Goal: Task Accomplishment & Management: Manage account settings

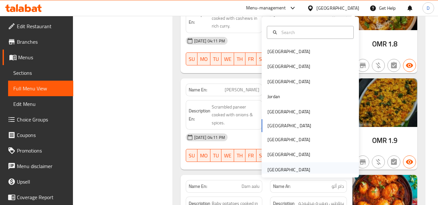
click at [308, 165] on div "[GEOGRAPHIC_DATA]" at bounding box center [288, 169] width 53 height 15
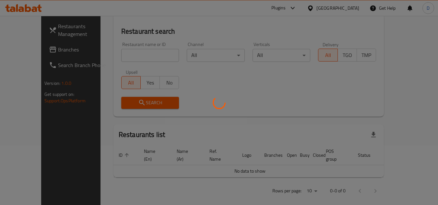
scroll to position [285, 0]
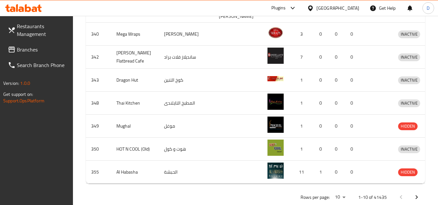
click at [32, 50] on span "Branches" at bounding box center [42, 50] width 51 height 8
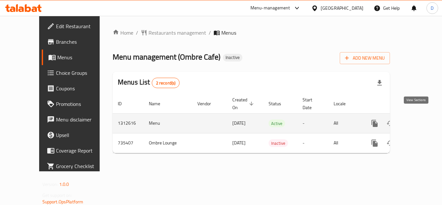
click at [418, 120] on icon "enhanced table" at bounding box center [422, 124] width 8 height 8
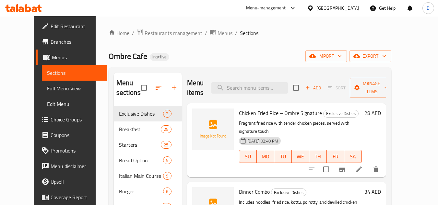
click at [339, 9] on div "[GEOGRAPHIC_DATA]" at bounding box center [337, 8] width 43 height 7
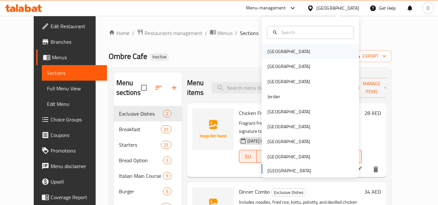
click at [274, 56] on div "[GEOGRAPHIC_DATA]" at bounding box center [288, 51] width 53 height 15
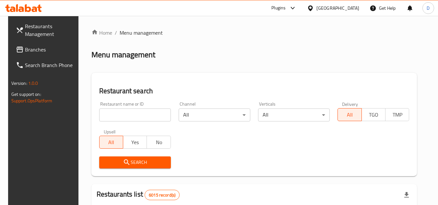
click at [25, 50] on span "Branches" at bounding box center [50, 50] width 51 height 8
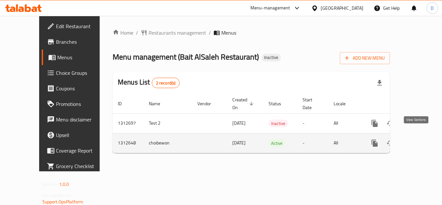
click at [418, 139] on icon "enhanced table" at bounding box center [422, 143] width 8 height 8
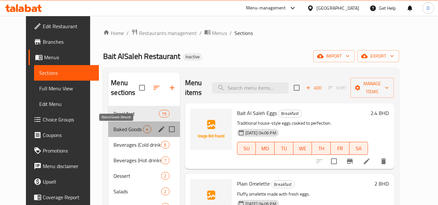
click at [119, 129] on span "Baked Goods (Bread)" at bounding box center [127, 129] width 29 height 8
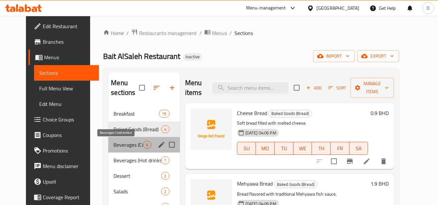
click at [121, 141] on span "Beverages (Cold drinks)" at bounding box center [127, 145] width 29 height 8
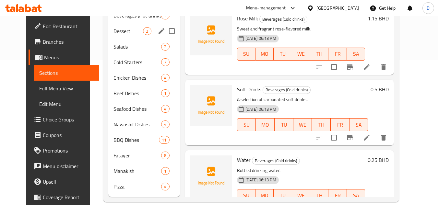
scroll to position [155, 0]
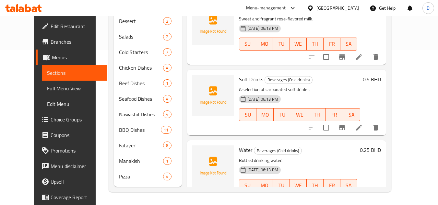
drag, startPoint x: 354, startPoint y: 10, endPoint x: 347, endPoint y: 13, distance: 7.2
click at [354, 10] on div "[GEOGRAPHIC_DATA]" at bounding box center [337, 8] width 43 height 7
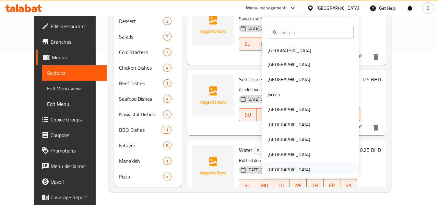
click at [275, 170] on div "[GEOGRAPHIC_DATA]" at bounding box center [288, 169] width 43 height 7
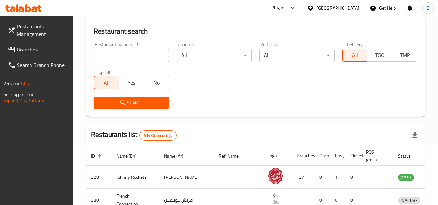
scroll to position [155, 0]
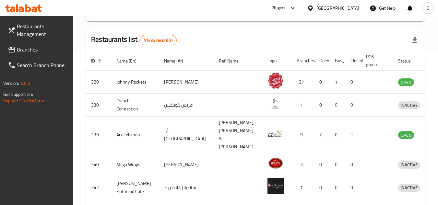
click at [34, 51] on span "Branches" at bounding box center [42, 50] width 51 height 8
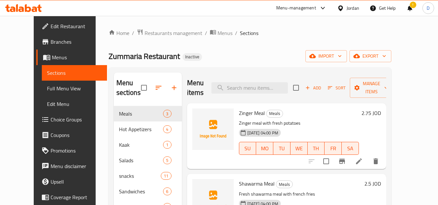
scroll to position [31, 0]
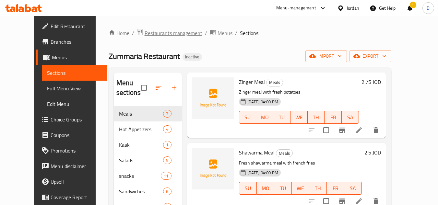
click at [165, 34] on span "Restaurants management" at bounding box center [173, 33] width 58 height 8
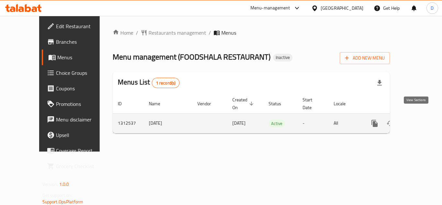
click at [419, 120] on icon "enhanced table" at bounding box center [422, 124] width 8 height 8
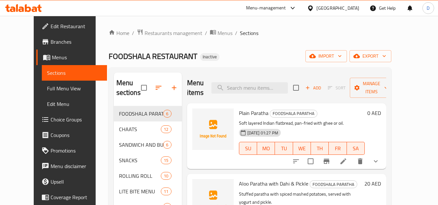
click at [327, 6] on div "[GEOGRAPHIC_DATA]" at bounding box center [337, 8] width 43 height 7
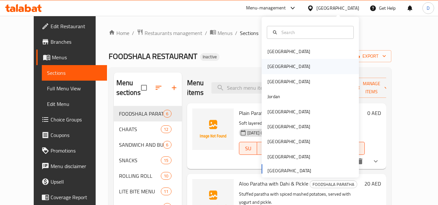
click at [270, 70] on div "[GEOGRAPHIC_DATA]" at bounding box center [288, 66] width 43 height 7
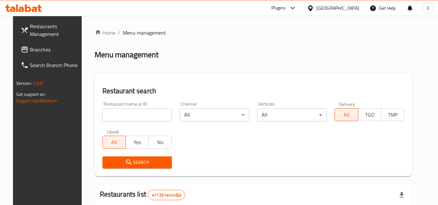
click at [21, 48] on span at bounding box center [25, 50] width 9 height 8
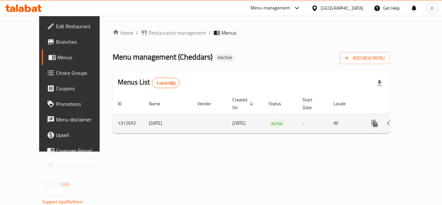
click at [418, 120] on icon "enhanced table" at bounding box center [422, 124] width 8 height 8
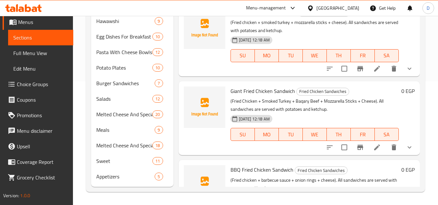
scroll to position [97, 0]
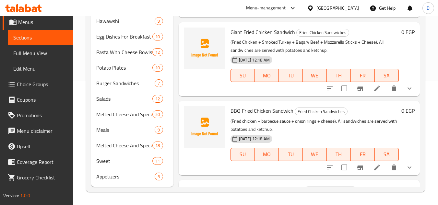
click at [312, 7] on icon at bounding box center [310, 8] width 5 height 6
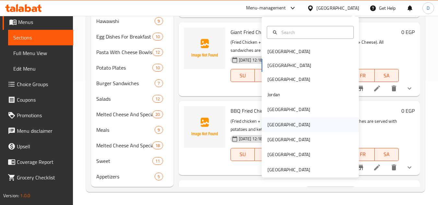
click at [278, 125] on div "Oman" at bounding box center [288, 124] width 53 height 15
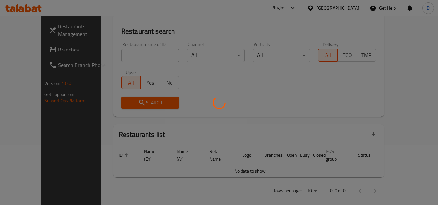
scroll to position [124, 0]
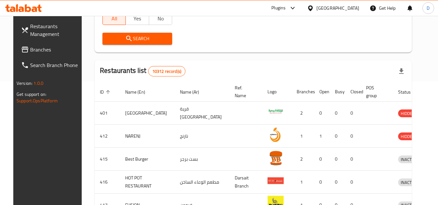
click at [25, 40] on link "Restaurants Management" at bounding box center [51, 29] width 71 height 23
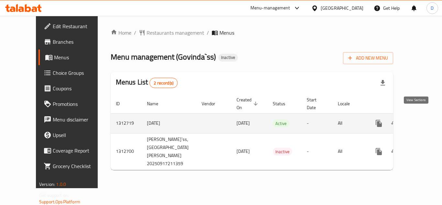
click at [422, 120] on icon "enhanced table" at bounding box center [426, 124] width 8 height 8
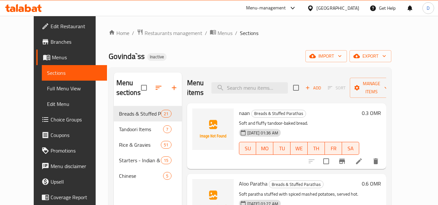
click at [239, 112] on span "naan" at bounding box center [244, 113] width 11 height 10
copy h6 "naan"
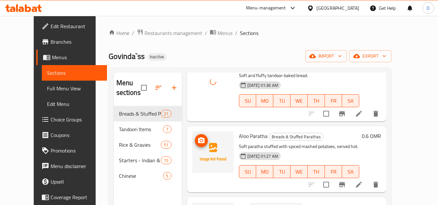
scroll to position [65, 0]
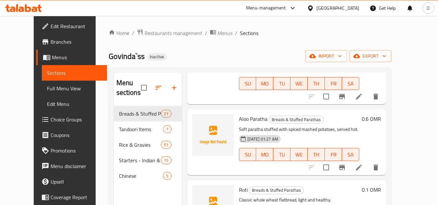
click at [249, 116] on span "Aloo Paratha" at bounding box center [253, 119] width 29 height 10
copy h6 "Aloo Paratha"
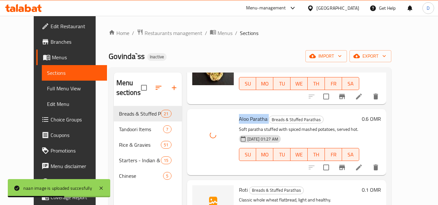
scroll to position [97, 0]
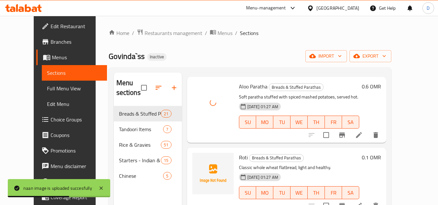
click at [239, 157] on span "Roti" at bounding box center [243, 158] width 9 height 10
copy h6 "Roti"
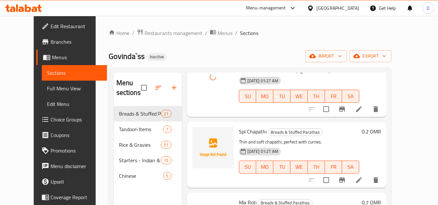
scroll to position [194, 0]
click at [251, 131] on span "Spl Chapathi" at bounding box center [253, 131] width 28 height 10
copy h6 "Spl Chapathi"
click at [251, 131] on span "Spl Chapathi" at bounding box center [253, 131] width 28 height 10
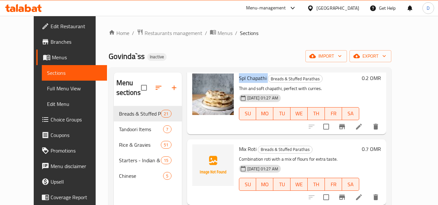
scroll to position [259, 0]
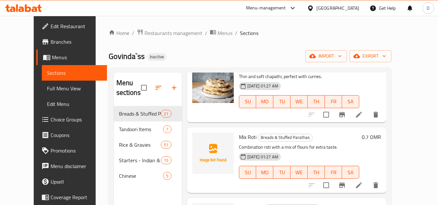
click at [239, 141] on span "Mix Roti" at bounding box center [247, 137] width 17 height 10
copy h6 "Mix Roti"
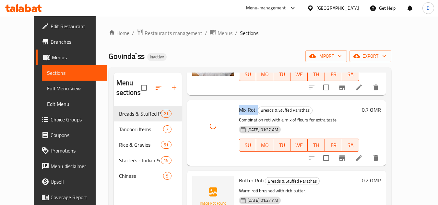
scroll to position [356, 0]
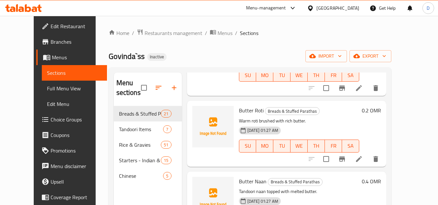
click at [239, 114] on span "Butter Roti" at bounding box center [251, 111] width 25 height 10
copy h6 "Butter Roti"
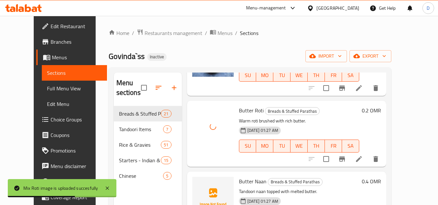
click at [239, 182] on span "Butter Naan" at bounding box center [253, 182] width 28 height 10
copy h6 "Butter Naan"
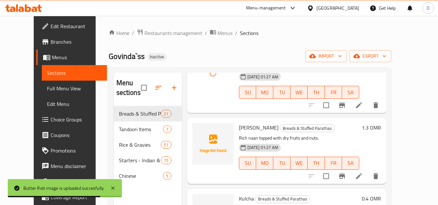
scroll to position [486, 0]
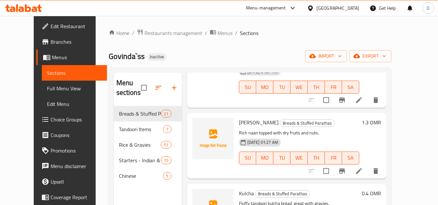
click at [242, 123] on span "Kandhari Naan" at bounding box center [259, 123] width 40 height 10
copy span "Kandhari"
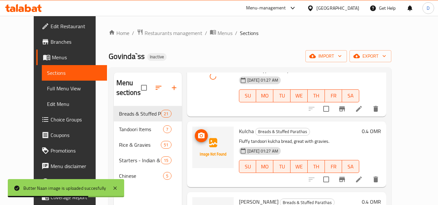
scroll to position [551, 0]
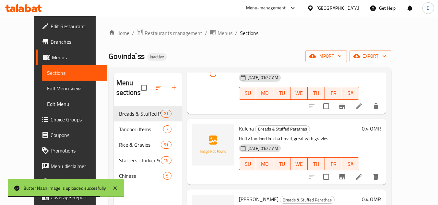
click at [239, 127] on span "Kulcha" at bounding box center [246, 129] width 15 height 10
copy h6 "Kulcha"
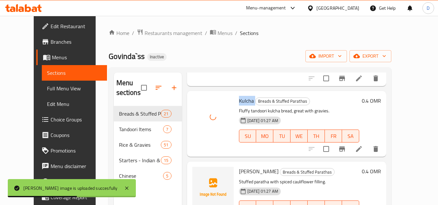
scroll to position [615, 0]
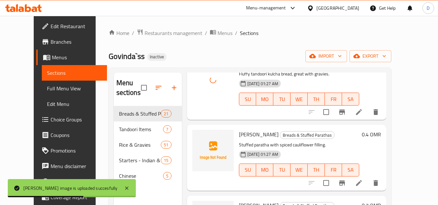
click at [245, 136] on span "Gobi Paratha" at bounding box center [259, 135] width 40 height 10
copy h6 "Gobi Paratha"
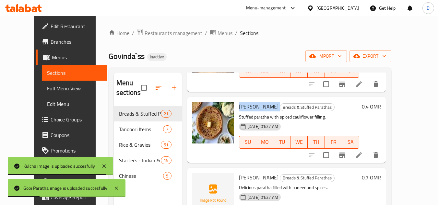
scroll to position [680, 0]
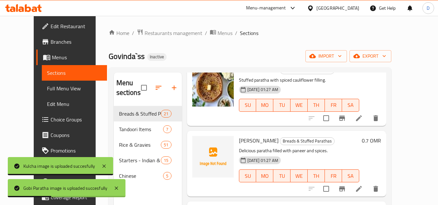
click at [255, 143] on span "Paneer Paratha" at bounding box center [259, 141] width 40 height 10
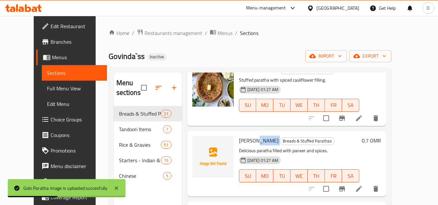
click at [255, 143] on span "Paneer Paratha" at bounding box center [259, 141] width 40 height 10
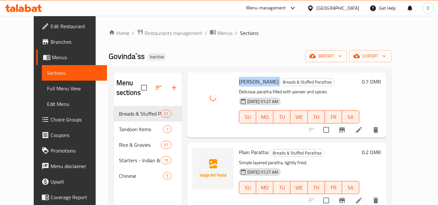
scroll to position [745, 0]
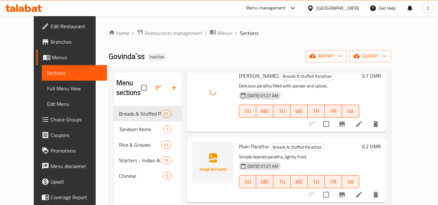
click at [242, 148] on span "Plain Paratha" at bounding box center [253, 147] width 29 height 10
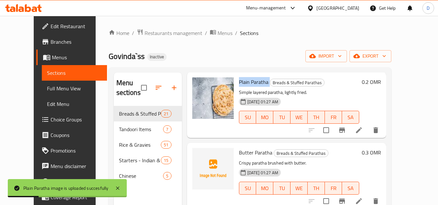
scroll to position [810, 0]
click at [240, 152] on span "Butter Paratha" at bounding box center [255, 152] width 33 height 10
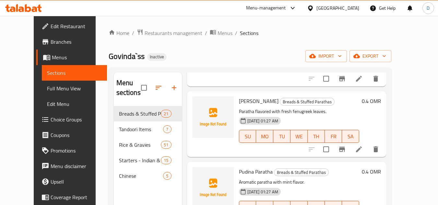
scroll to position [939, 0]
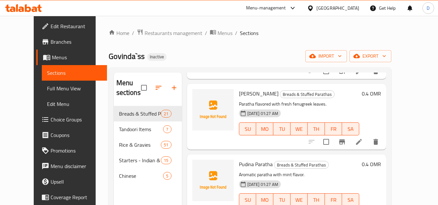
click at [239, 95] on span "Methi Paratha" at bounding box center [259, 94] width 40 height 10
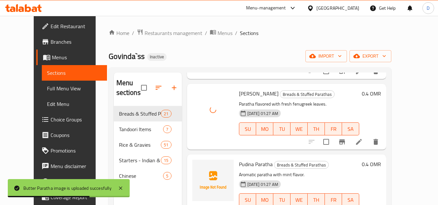
click at [239, 167] on span "Pudina Paratha" at bounding box center [256, 164] width 34 height 10
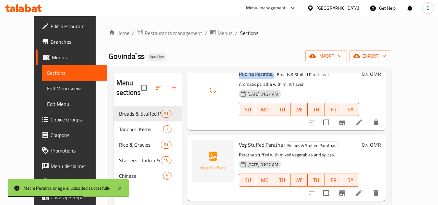
scroll to position [1036, 0]
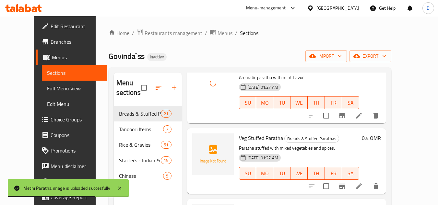
click at [243, 140] on span "Veg Stuffed Paratha" at bounding box center [261, 138] width 44 height 10
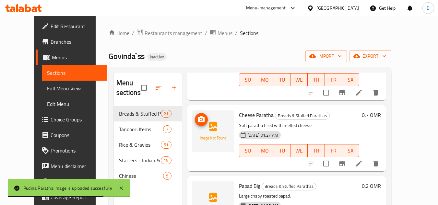
scroll to position [1134, 0]
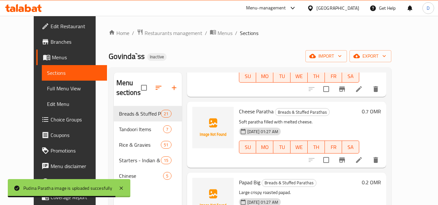
click at [246, 108] on span "Cheese Paratha" at bounding box center [256, 112] width 35 height 10
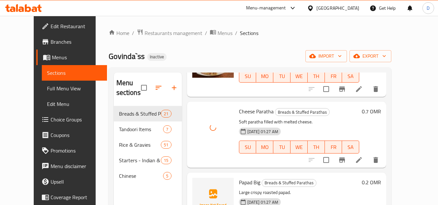
click at [239, 182] on span "Papad Big" at bounding box center [249, 182] width 21 height 10
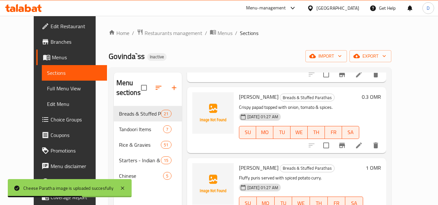
scroll to position [1296, 0]
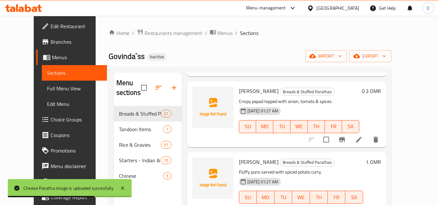
click at [251, 91] on span "Masala Papad" at bounding box center [259, 91] width 40 height 10
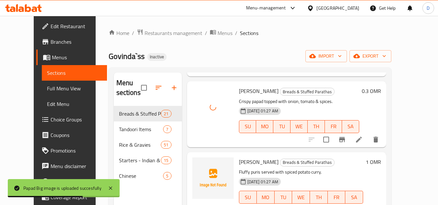
click at [248, 161] on span "Poori Bhaji" at bounding box center [259, 162] width 40 height 10
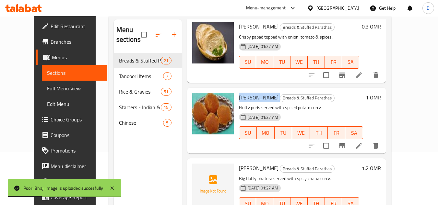
scroll to position [65, 0]
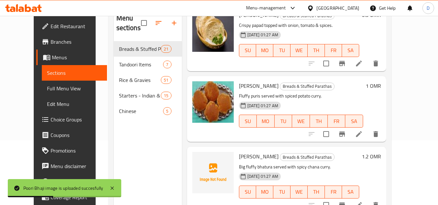
click at [244, 154] on span "Choley Bhatura" at bounding box center [259, 157] width 40 height 10
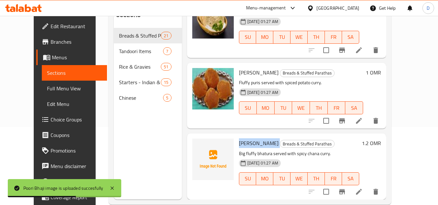
scroll to position [91, 0]
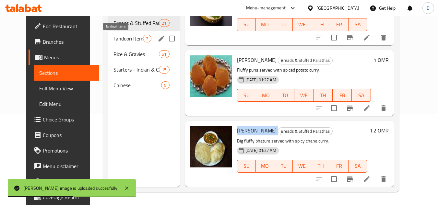
drag, startPoint x: 124, startPoint y: 36, endPoint x: 139, endPoint y: 46, distance: 18.0
click at [124, 36] on span "Tandoori Items" at bounding box center [127, 39] width 29 height 8
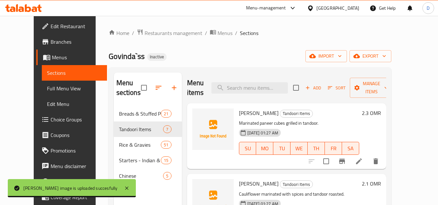
click at [239, 111] on span "Paneer Tikka" at bounding box center [259, 113] width 40 height 10
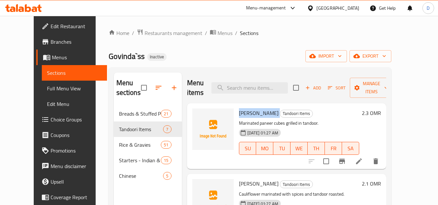
click at [239, 111] on span "Paneer Tikka" at bounding box center [259, 113] width 40 height 10
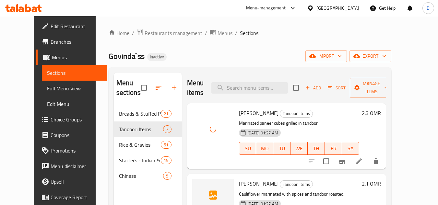
click at [239, 180] on span "Tandoori Gobi" at bounding box center [259, 184] width 40 height 10
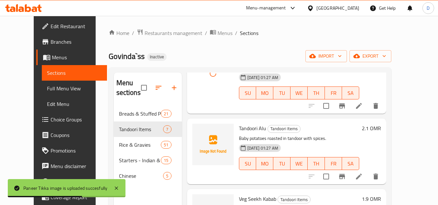
scroll to position [130, 0]
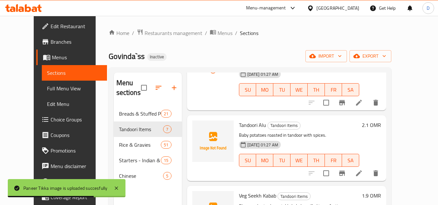
click at [246, 122] on span "Tandoori Alu" at bounding box center [252, 125] width 27 height 10
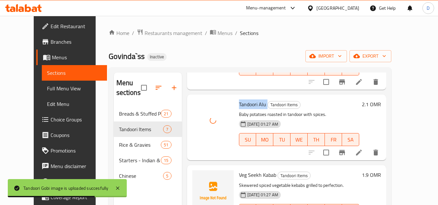
scroll to position [162, 0]
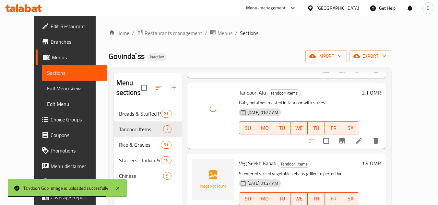
click at [246, 164] on span "Veg Seekh Kabab" at bounding box center [257, 163] width 37 height 10
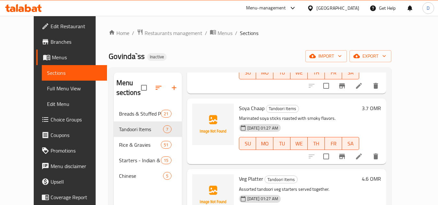
scroll to position [291, 0]
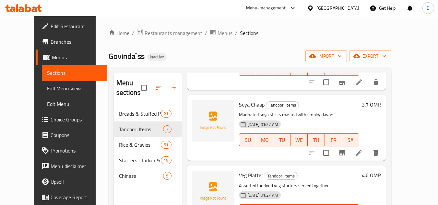
click at [245, 101] on span "Soya Chaap" at bounding box center [252, 105] width 26 height 10
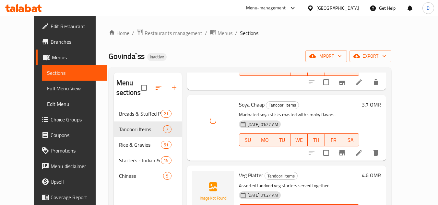
click at [248, 174] on span "Veg Platter" at bounding box center [251, 175] width 24 height 10
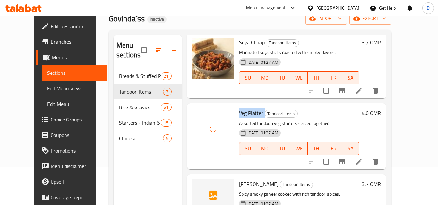
scroll to position [91, 0]
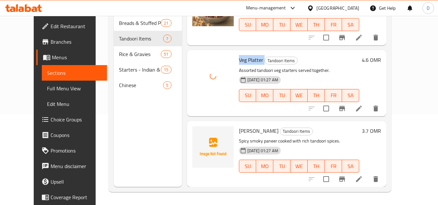
click at [249, 133] on span "Angara Paneer" at bounding box center [259, 131] width 40 height 10
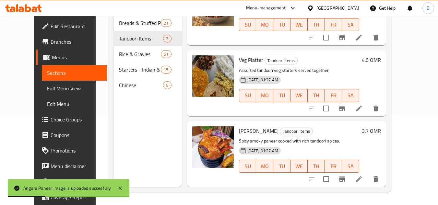
click at [114, 146] on div "Menu sections Breads & Stuffed Parathas 21 Tandoori Items 7 Rice & Gravies 51 S…" at bounding box center [148, 84] width 68 height 205
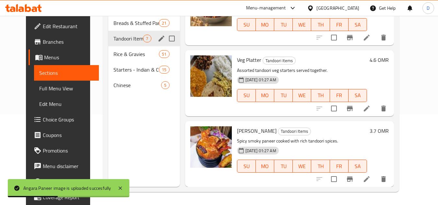
click at [113, 42] on span "Tandoori Items" at bounding box center [127, 39] width 29 height 8
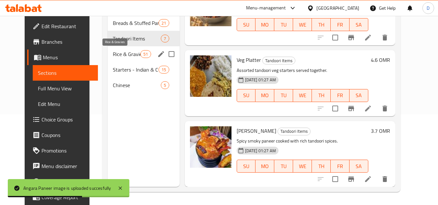
click at [117, 55] on span "Rice & Gravies" at bounding box center [127, 54] width 28 height 8
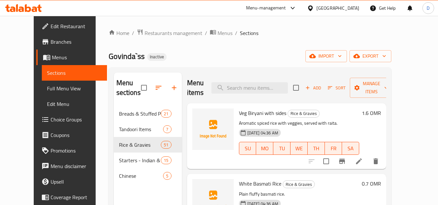
click at [248, 115] on span "Veg Biryani with sides" at bounding box center [262, 113] width 47 height 10
click at [254, 185] on span "White Basmati Rice" at bounding box center [260, 184] width 42 height 10
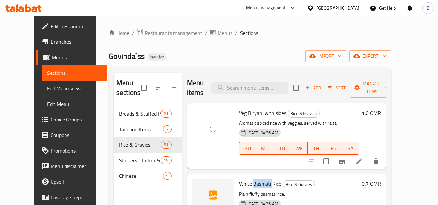
click at [254, 185] on span "White Basmati Rice" at bounding box center [260, 184] width 42 height 10
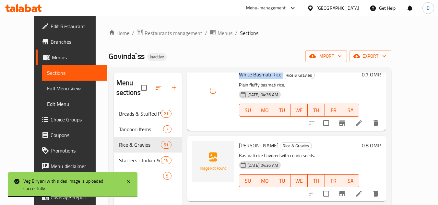
scroll to position [130, 0]
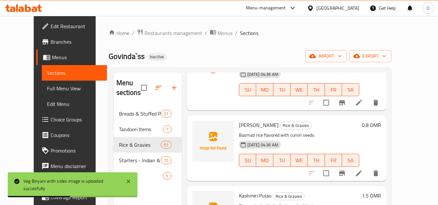
click at [242, 124] on span "Jeera Rice" at bounding box center [259, 125] width 40 height 10
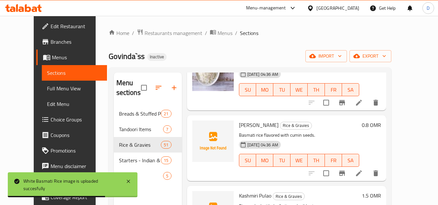
click at [239, 196] on span "Kashmiri Pulao" at bounding box center [255, 196] width 32 height 10
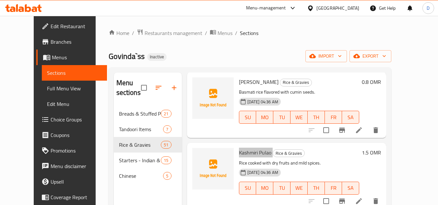
scroll to position [162, 0]
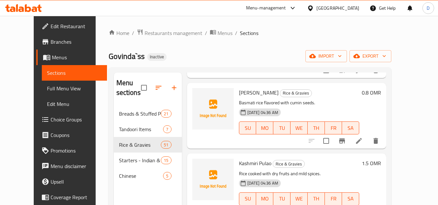
click at [239, 96] on span "Jeera Rice" at bounding box center [259, 93] width 40 height 10
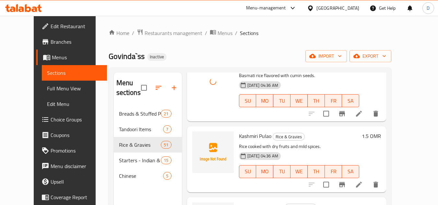
scroll to position [227, 0]
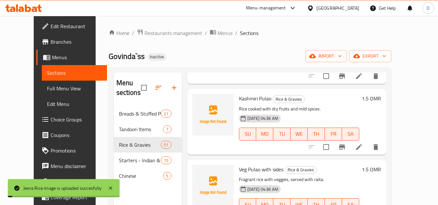
click at [239, 100] on span "Kashmiri Pulao" at bounding box center [255, 99] width 32 height 10
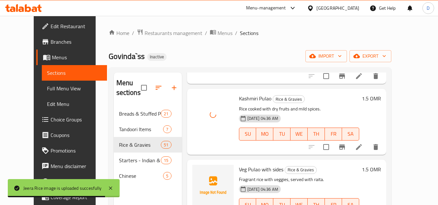
click at [239, 167] on span "Veg Pulao with sides" at bounding box center [261, 170] width 44 height 10
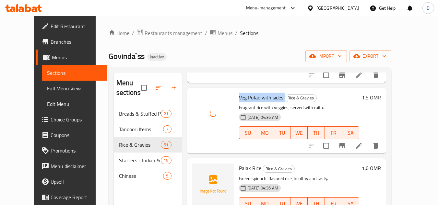
scroll to position [324, 0]
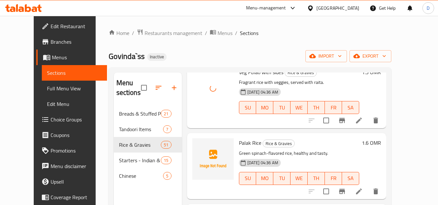
click at [239, 143] on span "Palak Rice" at bounding box center [250, 143] width 22 height 10
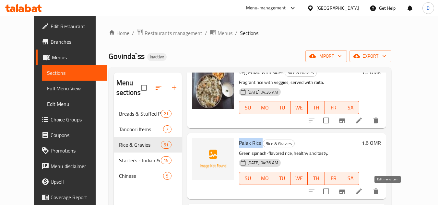
click at [362, 190] on icon at bounding box center [359, 192] width 8 height 8
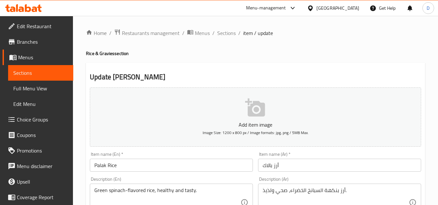
click at [223, 30] on span "Sections" at bounding box center [226, 33] width 18 height 8
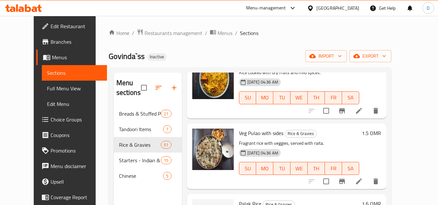
scroll to position [356, 0]
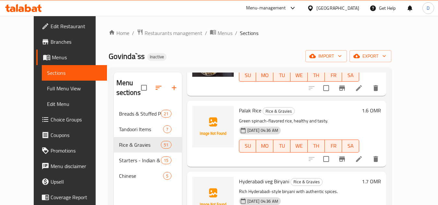
click at [239, 111] on span "Palak Rice" at bounding box center [250, 111] width 22 height 10
click at [241, 182] on span "Hyderabadi veg Biryani" at bounding box center [264, 182] width 50 height 10
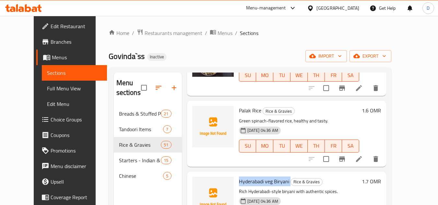
click at [241, 182] on span "Hyderabadi veg Biryani" at bounding box center [264, 182] width 50 height 10
click at [239, 112] on span "Palak Rice" at bounding box center [250, 111] width 22 height 10
click at [256, 183] on span "Hyderabadi veg Biryani" at bounding box center [264, 182] width 50 height 10
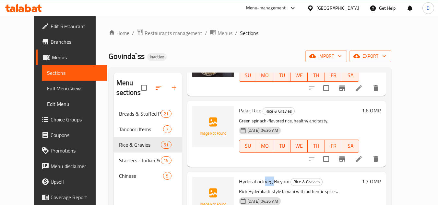
click at [256, 183] on span "Hyderabadi veg Biryani" at bounding box center [264, 182] width 50 height 10
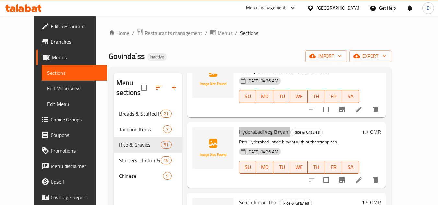
scroll to position [421, 0]
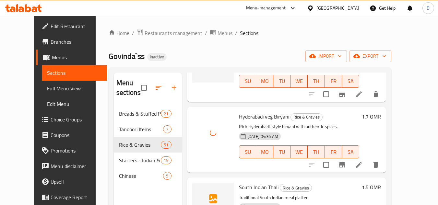
click at [239, 187] on span "South Indian Thali" at bounding box center [259, 187] width 40 height 10
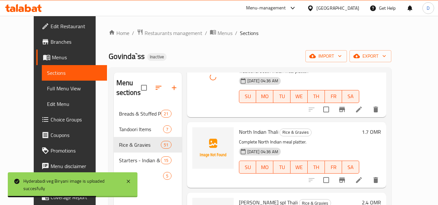
scroll to position [551, 0]
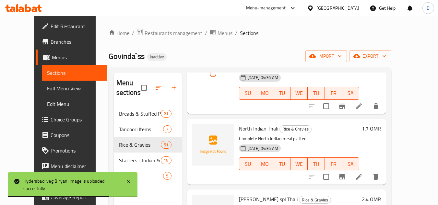
click at [239, 130] on span "North Indian Thali" at bounding box center [258, 129] width 39 height 10
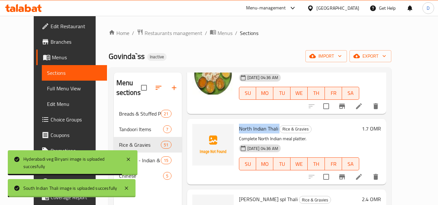
click at [239, 130] on span "North Indian Thali" at bounding box center [258, 129] width 39 height 10
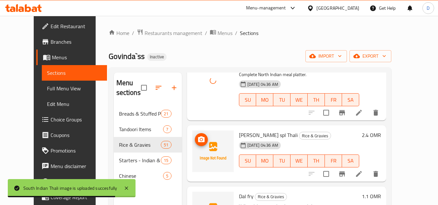
scroll to position [615, 0]
click at [239, 136] on span "Govinda'ss spl Thali" at bounding box center [268, 135] width 59 height 10
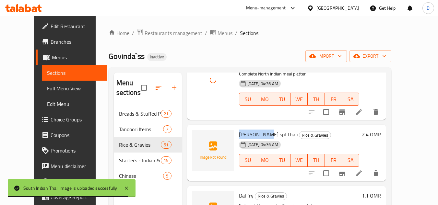
click at [239, 136] on span "Govinda'ss spl Thali" at bounding box center [268, 135] width 59 height 10
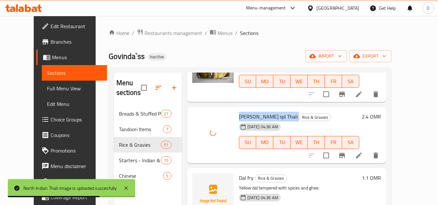
scroll to position [680, 0]
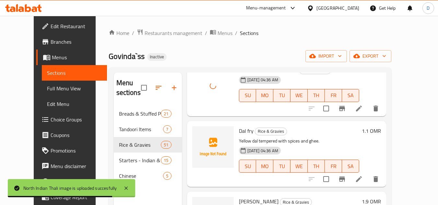
click at [239, 131] on span "Dal fry" at bounding box center [246, 131] width 15 height 10
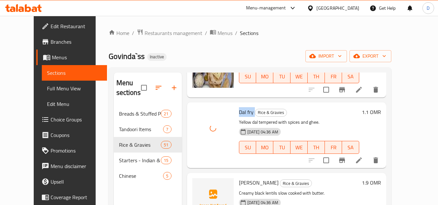
scroll to position [713, 0]
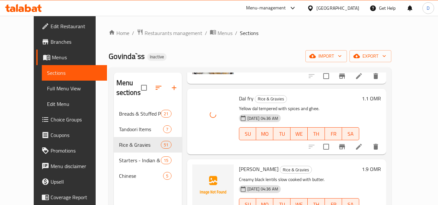
click at [250, 173] on span "Dal Makhni" at bounding box center [259, 169] width 40 height 10
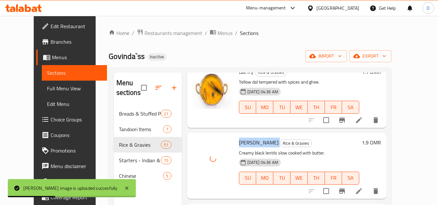
scroll to position [810, 0]
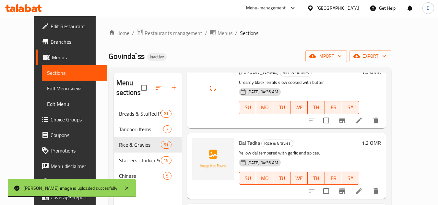
click at [236, 144] on div "Dal Tadka Rice & Gravies Yellow dal tempered with garlic and spices. 18-09-2025…" at bounding box center [298, 166] width 125 height 61
click at [239, 143] on span "Dal Tadka" at bounding box center [249, 143] width 21 height 10
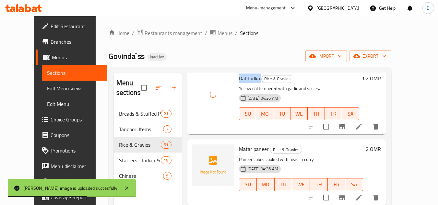
scroll to position [874, 0]
click at [239, 148] on span "Matar paneer" at bounding box center [254, 149] width 30 height 10
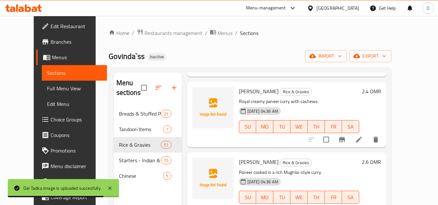
scroll to position [1004, 0]
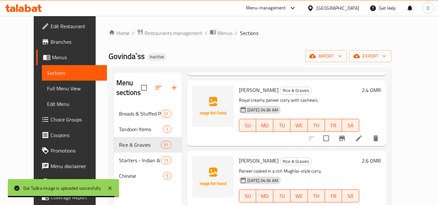
click at [244, 92] on span "Shahi Paneer" at bounding box center [259, 90] width 40 height 10
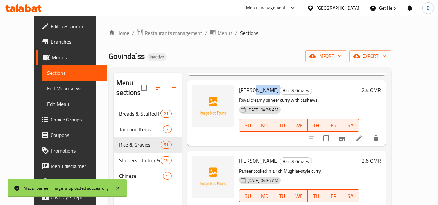
click at [244, 92] on span "Shahi Paneer" at bounding box center [259, 90] width 40 height 10
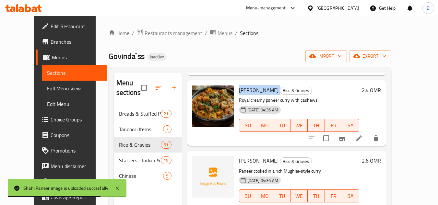
click at [251, 163] on span "Paneer Pasinda" at bounding box center [259, 161] width 40 height 10
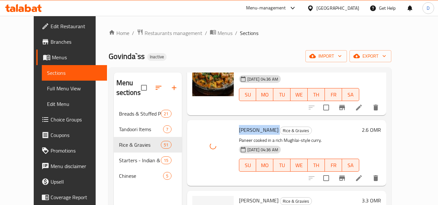
scroll to position [1101, 0]
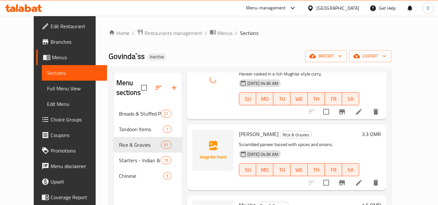
click at [245, 133] on span "Paneer bhurji" at bounding box center [259, 134] width 40 height 10
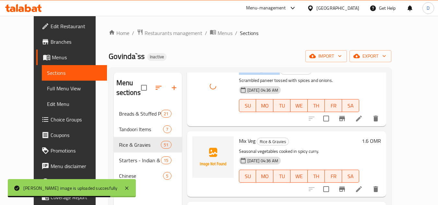
scroll to position [1166, 0]
click at [244, 141] on span "Mix Veg" at bounding box center [247, 140] width 17 height 10
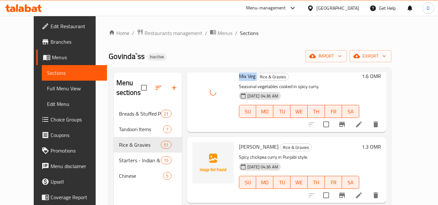
scroll to position [1231, 0]
click at [241, 146] on span "Chana Masala" at bounding box center [259, 146] width 40 height 10
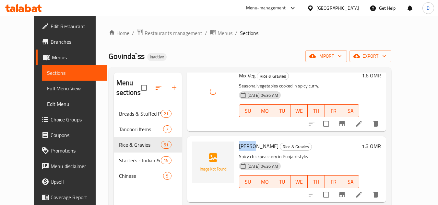
click at [241, 146] on span "Chana Masala" at bounding box center [259, 146] width 40 height 10
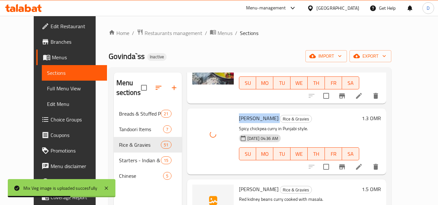
scroll to position [1328, 0]
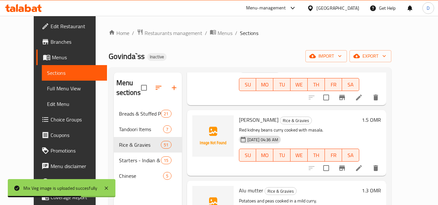
click at [247, 120] on span "Rajma Masala" at bounding box center [259, 120] width 40 height 10
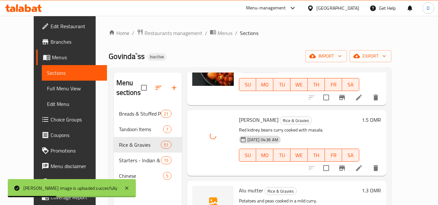
click at [246, 191] on span "Alu mutter" at bounding box center [251, 191] width 24 height 10
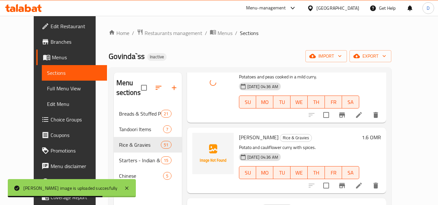
scroll to position [1457, 0]
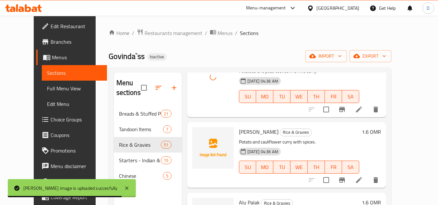
click at [243, 131] on span "Alu Gobi" at bounding box center [259, 132] width 40 height 10
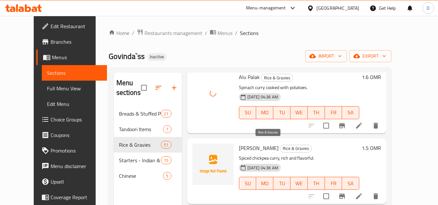
scroll to position [1587, 0]
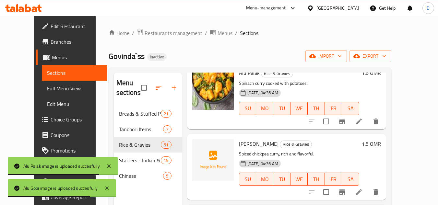
click at [241, 143] on span "Ali Choley" at bounding box center [259, 144] width 40 height 10
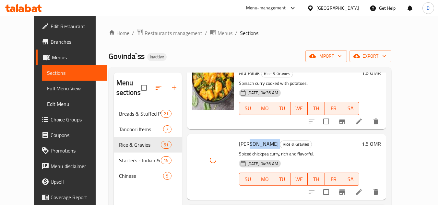
scroll to position [1652, 0]
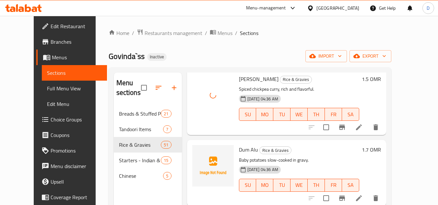
click at [240, 154] on span "Dum Alu" at bounding box center [248, 150] width 19 height 10
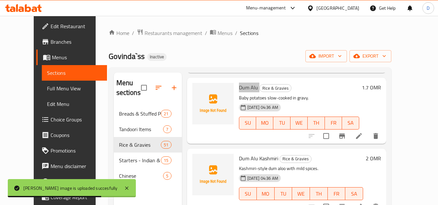
scroll to position [1717, 0]
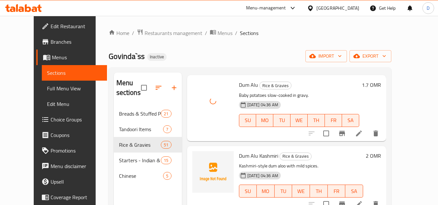
click at [259, 156] on span "Dum Alu Kashmiri" at bounding box center [258, 156] width 39 height 10
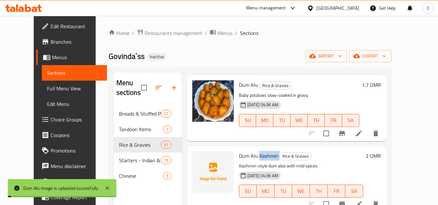
click at [259, 156] on span "Dum Alu Kashmiri" at bounding box center [258, 156] width 39 height 10
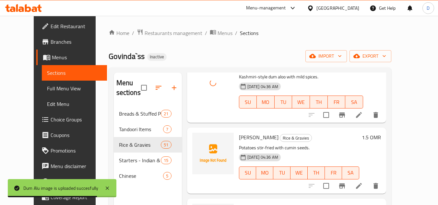
scroll to position [1814, 0]
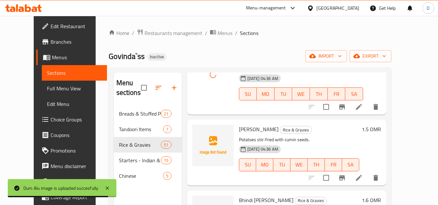
click at [241, 129] on span "Jeera Alu" at bounding box center [259, 129] width 40 height 10
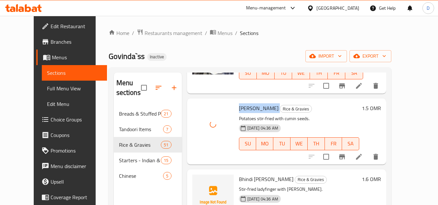
scroll to position [1846, 0]
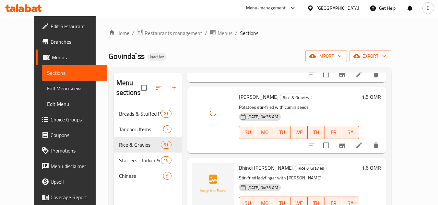
click at [239, 167] on span "Bhindi Masala Fry" at bounding box center [266, 168] width 54 height 10
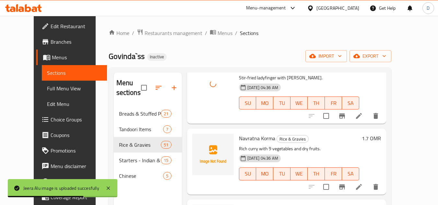
scroll to position [1976, 0]
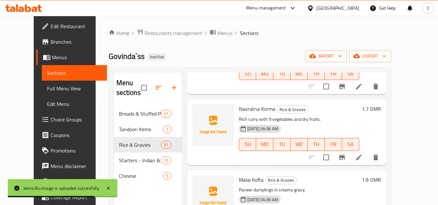
click at [239, 107] on span "Navratna Korma" at bounding box center [257, 109] width 36 height 10
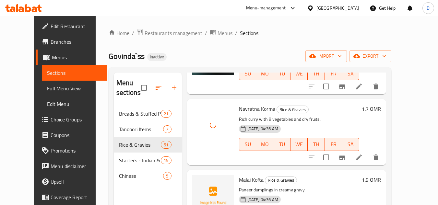
click at [239, 181] on span "Malai Kofta" at bounding box center [251, 180] width 25 height 10
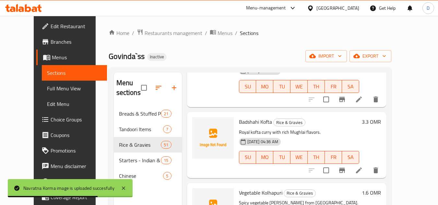
scroll to position [2105, 0]
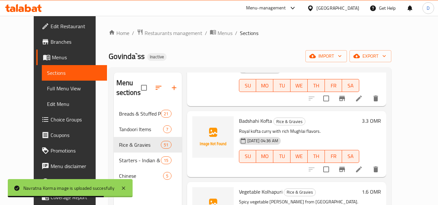
click at [241, 123] on span "Badshahi Kofta" at bounding box center [255, 121] width 33 height 10
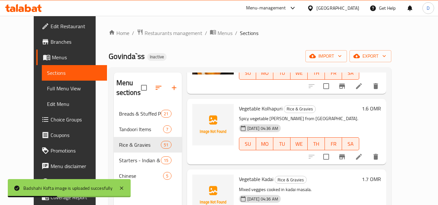
scroll to position [2202, 0]
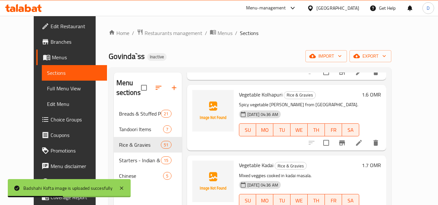
click at [243, 93] on span "Vegetable Kolhapuri" at bounding box center [260, 95] width 43 height 10
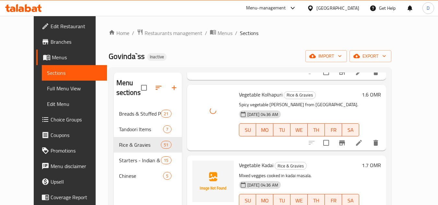
click at [239, 167] on span "Vegetable Kadai" at bounding box center [256, 165] width 34 height 10
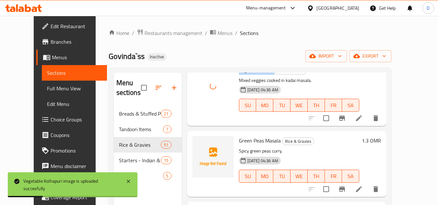
scroll to position [2300, 0]
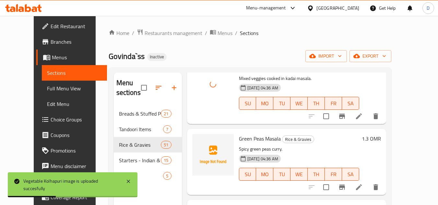
click at [256, 140] on span "Green Peas Masala" at bounding box center [260, 139] width 42 height 10
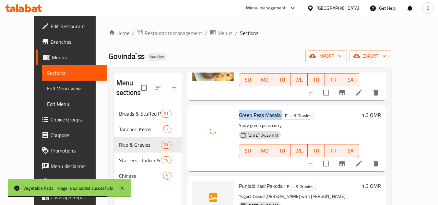
scroll to position [2364, 0]
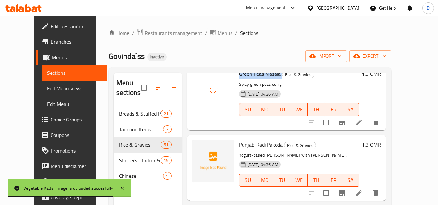
click at [250, 151] on p "Yogurt-based curry with fried pakoras." at bounding box center [299, 155] width 120 height 8
click at [256, 146] on span "Punjabi Kadi Pakoda" at bounding box center [261, 145] width 44 height 10
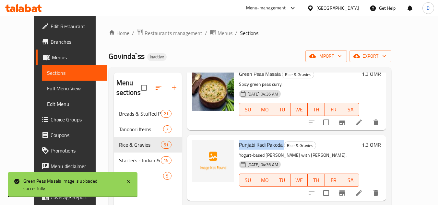
click at [256, 146] on span "Punjabi Kadi Pakoda" at bounding box center [261, 145] width 44 height 10
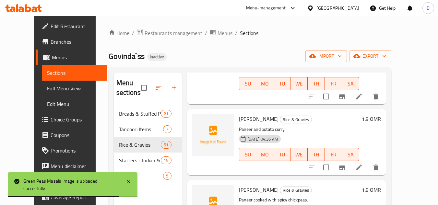
scroll to position [2462, 0]
click at [239, 117] on span "Paneer Alu" at bounding box center [259, 118] width 40 height 10
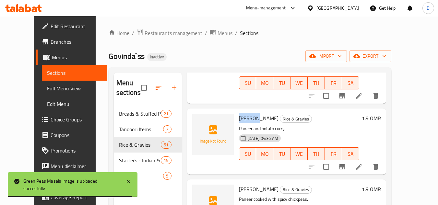
click at [239, 117] on span "Paneer Alu" at bounding box center [259, 118] width 40 height 10
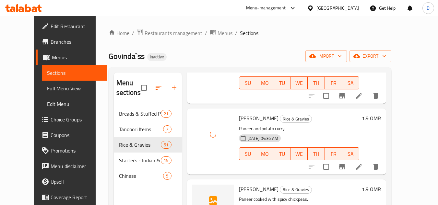
click at [240, 189] on span "Paneer Choley" at bounding box center [259, 189] width 40 height 10
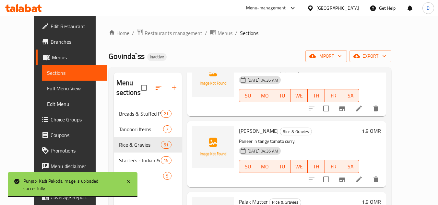
scroll to position [2591, 0]
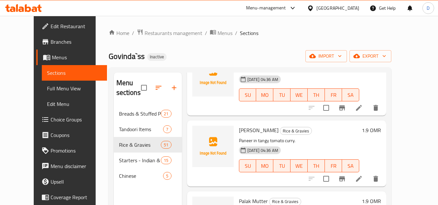
click at [254, 131] on span "Paneer Tomato" at bounding box center [259, 130] width 40 height 10
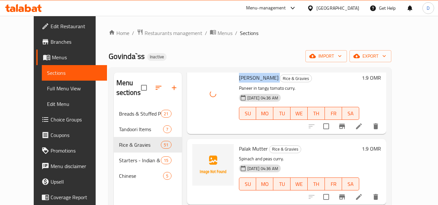
scroll to position [2656, 0]
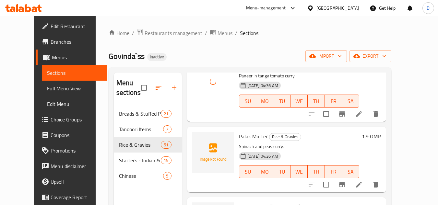
click at [253, 135] on span "Palak Mutter" at bounding box center [253, 136] width 29 height 10
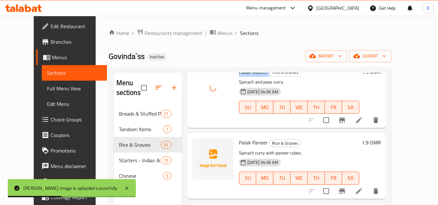
scroll to position [2721, 0]
click at [239, 142] on span "Palak Paneer" at bounding box center [253, 142] width 29 height 10
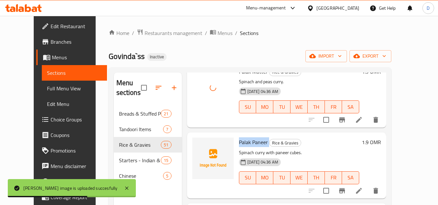
click at [239, 142] on span "Palak Paneer" at bounding box center [253, 142] width 29 height 10
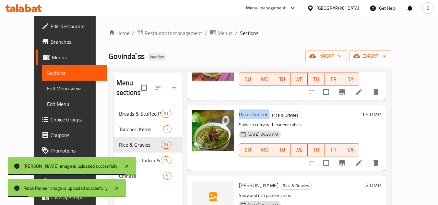
scroll to position [2785, 0]
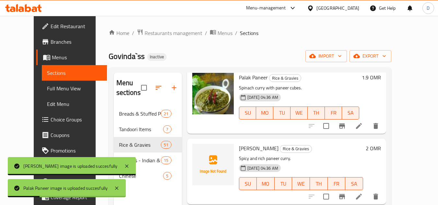
click at [239, 147] on span "Paneer Masala" at bounding box center [259, 148] width 40 height 10
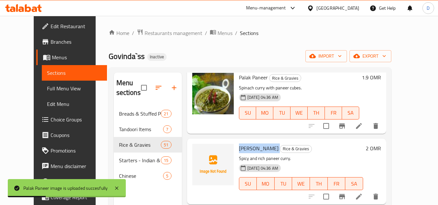
click at [239, 147] on span "Paneer Masala" at bounding box center [259, 148] width 40 height 10
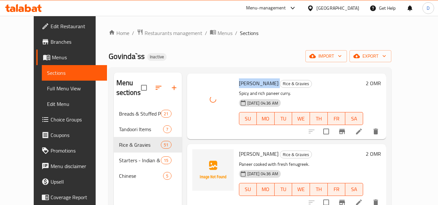
scroll to position [2883, 0]
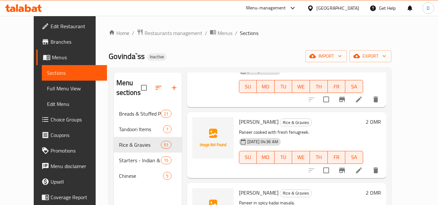
click at [239, 122] on span "Paneer Methi" at bounding box center [259, 122] width 40 height 10
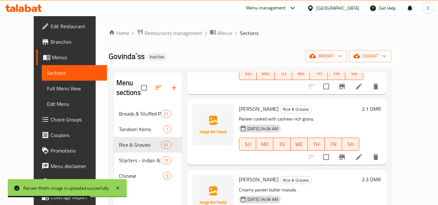
scroll to position [3109, 0]
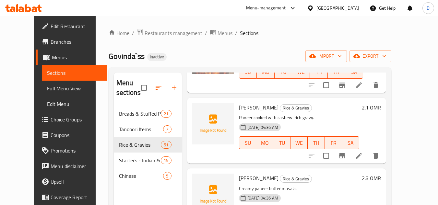
click at [239, 109] on span "Kaju Paneer" at bounding box center [259, 108] width 40 height 10
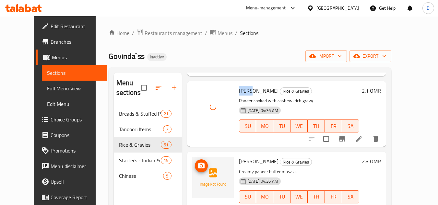
scroll to position [3142, 0]
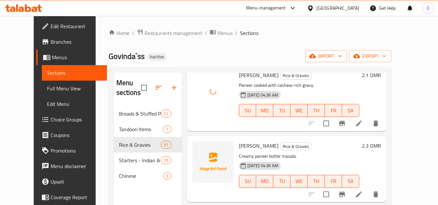
click at [252, 144] on span "Paneer Makhani" at bounding box center [259, 146] width 40 height 10
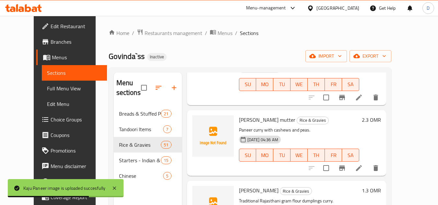
scroll to position [3239, 0]
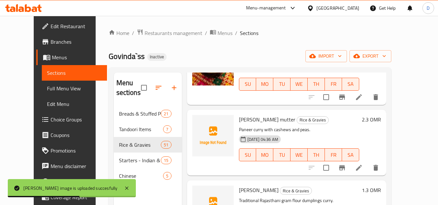
click at [253, 120] on span "Paneer kaju mutter" at bounding box center [267, 120] width 56 height 10
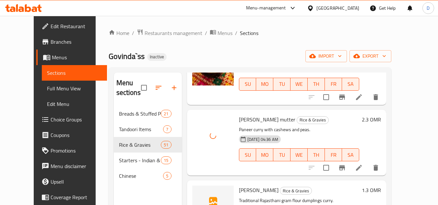
click at [239, 193] on span "Besan Gatta" at bounding box center [259, 190] width 40 height 10
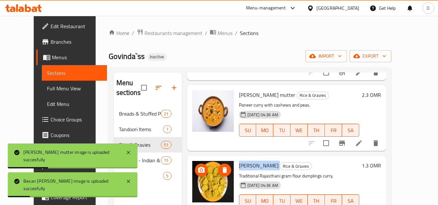
scroll to position [3304, 0]
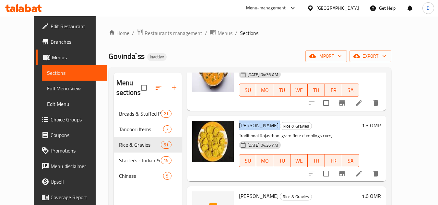
click at [243, 123] on span "Besan Gatta" at bounding box center [259, 125] width 40 height 10
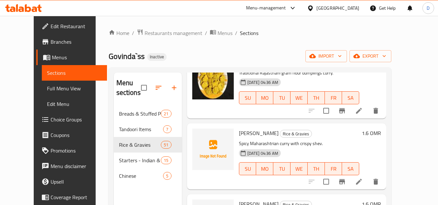
scroll to position [3401, 0]
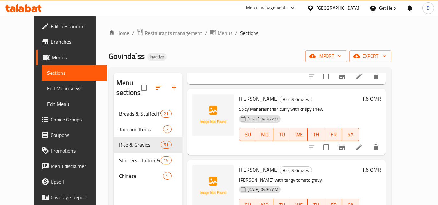
click at [247, 98] on span "Shev Bhaji" at bounding box center [259, 99] width 40 height 10
click at [249, 169] on span "Shev Tamatar" at bounding box center [259, 170] width 40 height 10
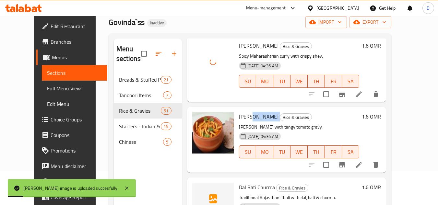
scroll to position [65, 0]
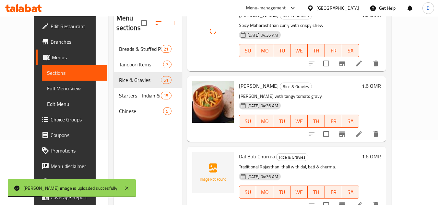
click at [264, 156] on span "Dal Bati Churma" at bounding box center [257, 157] width 36 height 10
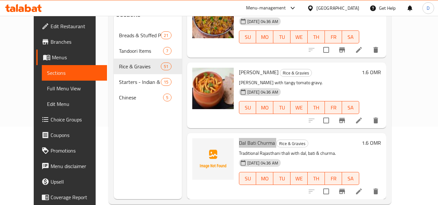
scroll to position [91, 0]
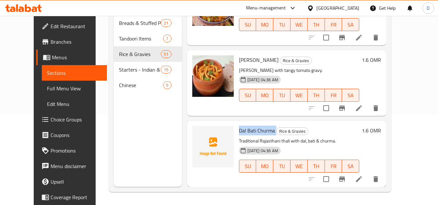
click at [257, 131] on span "Dal Bati Churma" at bounding box center [257, 131] width 36 height 10
click at [239, 130] on span "Dal Bati Churma" at bounding box center [257, 131] width 36 height 10
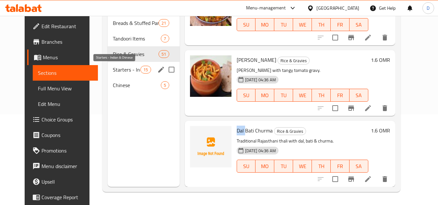
drag, startPoint x: 109, startPoint y: 70, endPoint x: 151, endPoint y: 85, distance: 44.7
click at [113, 70] on span "Starters - Indian & Chinese" at bounding box center [127, 70] width 28 height 8
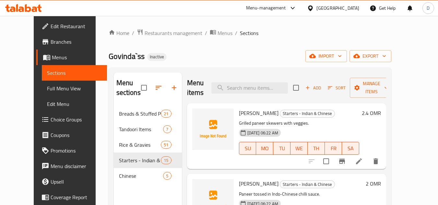
click at [239, 117] on span "Paneer Shashlik" at bounding box center [259, 113] width 40 height 10
click at [239, 116] on span "Paneer Shashlik" at bounding box center [259, 113] width 40 height 10
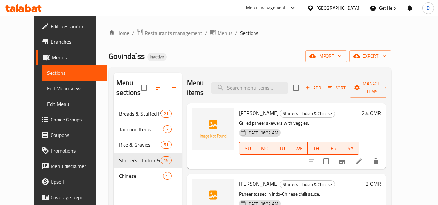
click at [249, 186] on span "Paneer Chilli" at bounding box center [259, 184] width 40 height 10
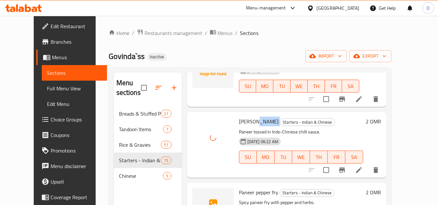
scroll to position [130, 0]
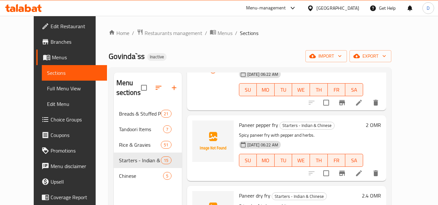
click at [251, 126] on span "Paneer pepper fry" at bounding box center [258, 125] width 39 height 10
click at [267, 125] on span "Paneer pepper fry" at bounding box center [258, 125] width 39 height 10
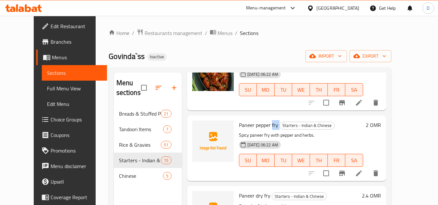
click at [267, 125] on span "Paneer pepper fry" at bounding box center [258, 125] width 39 height 10
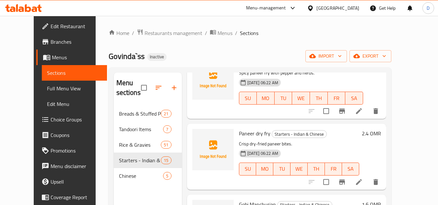
scroll to position [194, 0]
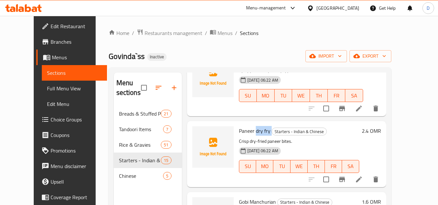
drag, startPoint x: 262, startPoint y: 131, endPoint x: 247, endPoint y: 134, distance: 14.5
click at [247, 134] on h6 "Paneer dry fry Starters - Indian & Chinese" at bounding box center [299, 130] width 120 height 9
click at [239, 135] on span "Paneer dry fry" at bounding box center [254, 131] width 31 height 10
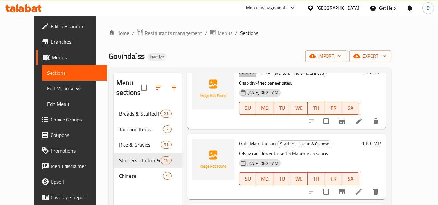
scroll to position [259, 0]
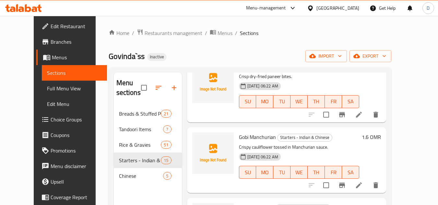
click at [254, 138] on span "Gobi Manchurian" at bounding box center [257, 137] width 37 height 10
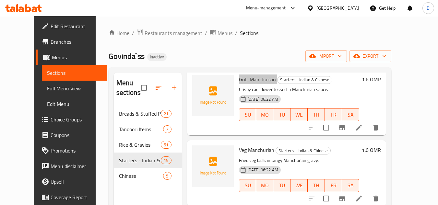
scroll to position [324, 0]
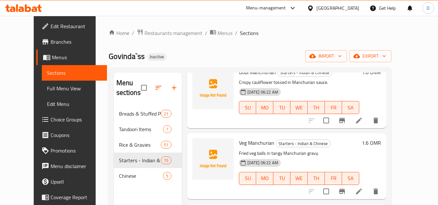
click at [258, 143] on span "Veg Manchurian" at bounding box center [256, 143] width 35 height 10
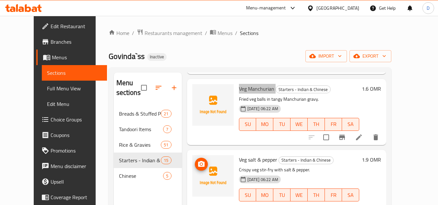
scroll to position [389, 0]
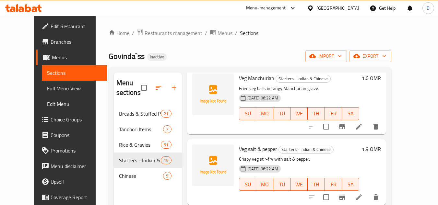
click at [239, 151] on span "Veg salt & pepper" at bounding box center [258, 149] width 38 height 10
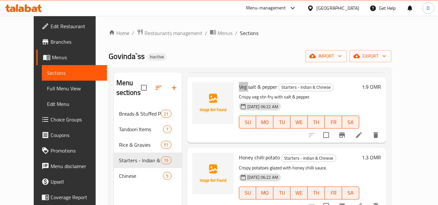
scroll to position [453, 0]
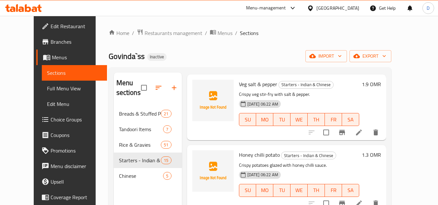
click at [239, 153] on span "Honey chilli potato" at bounding box center [259, 155] width 41 height 10
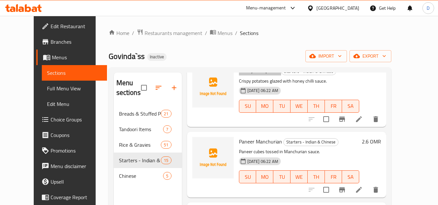
scroll to position [583, 0]
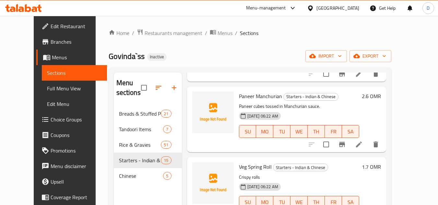
click at [257, 96] on span "Paneer Manchurian" at bounding box center [260, 96] width 43 height 10
click at [239, 100] on span "Paneer Manchurian" at bounding box center [260, 96] width 43 height 10
click at [243, 166] on span "Veg Spring Roll" at bounding box center [255, 167] width 33 height 10
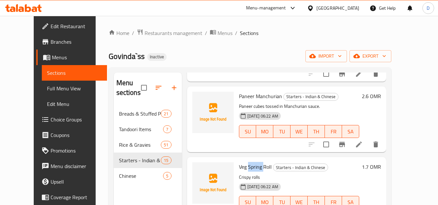
drag, startPoint x: 243, startPoint y: 166, endPoint x: 260, endPoint y: 166, distance: 17.5
click at [243, 166] on span "Veg Spring Roll" at bounding box center [255, 167] width 33 height 10
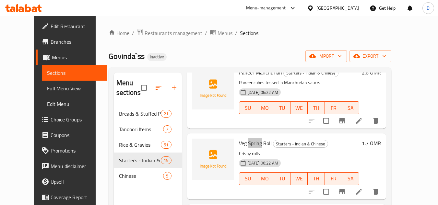
scroll to position [648, 0]
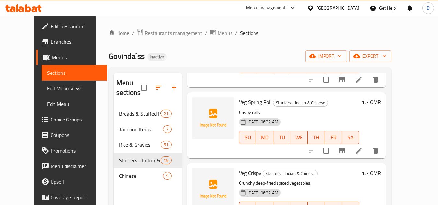
click at [247, 175] on span "Veg Crispy" at bounding box center [250, 173] width 22 height 10
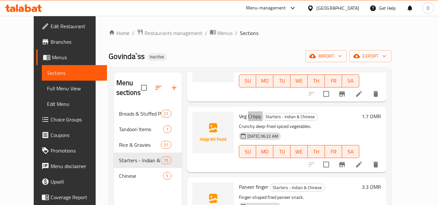
scroll to position [713, 0]
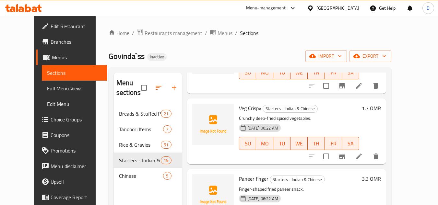
click at [251, 180] on span "Paneer finger" at bounding box center [253, 179] width 29 height 10
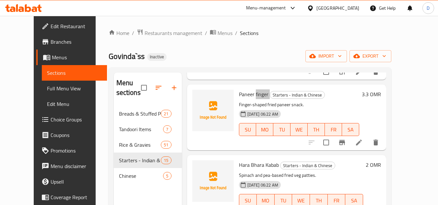
scroll to position [810, 0]
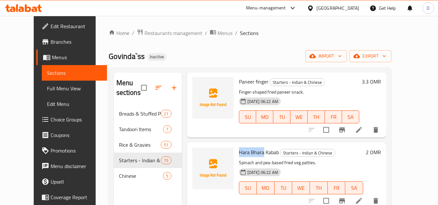
drag, startPoint x: 255, startPoint y: 153, endPoint x: 231, endPoint y: 154, distance: 24.3
click at [239, 154] on span "Hara Bhara Kabab" at bounding box center [259, 152] width 40 height 10
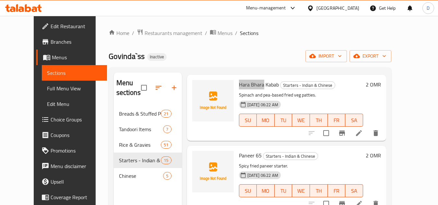
scroll to position [882, 0]
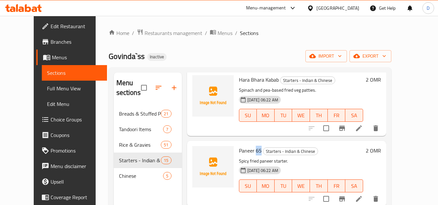
drag, startPoint x: 247, startPoint y: 151, endPoint x: 253, endPoint y: 149, distance: 6.1
click at [253, 149] on h6 "Paneer 65 Starters - Indian & Chinese" at bounding box center [301, 150] width 124 height 9
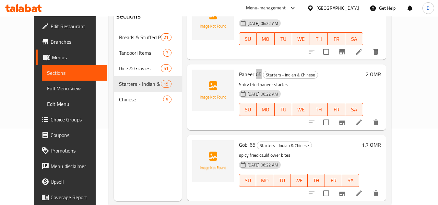
scroll to position [91, 0]
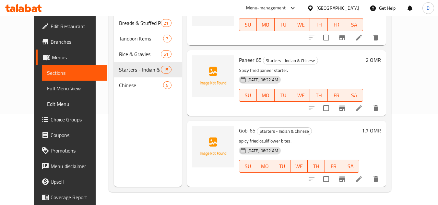
click at [239, 132] on span "Gobi 65" at bounding box center [247, 131] width 17 height 10
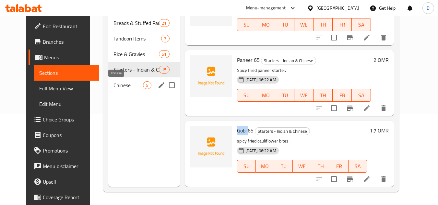
click at [113, 85] on span "Chinese" at bounding box center [127, 85] width 29 height 8
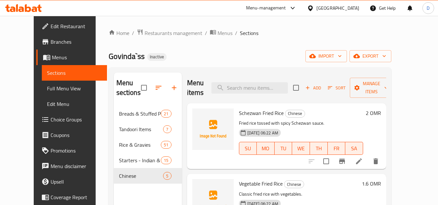
click at [263, 114] on span "Schezwan Fried Rice" at bounding box center [261, 113] width 45 height 10
click at [267, 113] on span "Schezwan Fried Rice" at bounding box center [261, 113] width 45 height 10
click at [239, 113] on span "Schezwan Fried Rice" at bounding box center [261, 113] width 45 height 10
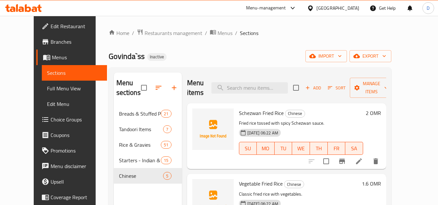
click at [258, 185] on span "Vegetable Fried Rice" at bounding box center [261, 184] width 44 height 10
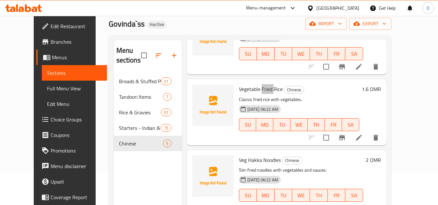
scroll to position [65, 0]
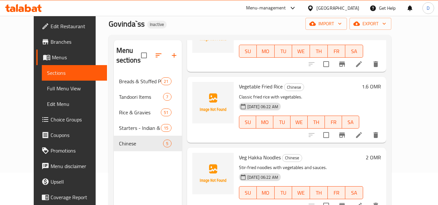
click at [260, 159] on span "Veg Hakka Noodles" at bounding box center [260, 158] width 42 height 10
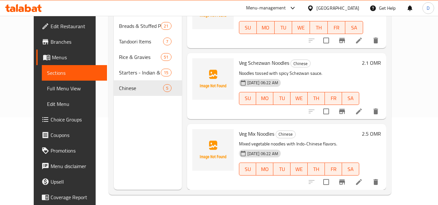
scroll to position [91, 0]
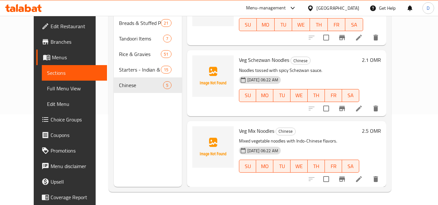
click at [47, 88] on span "Full Menu View" at bounding box center [74, 89] width 55 height 8
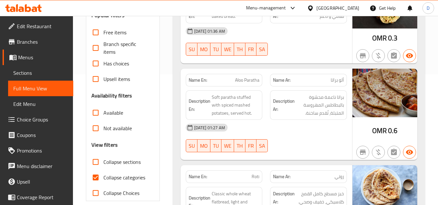
scroll to position [155, 0]
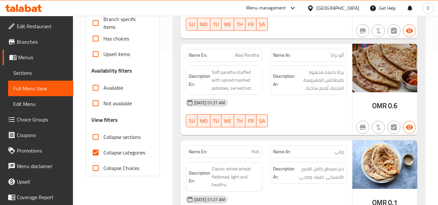
click at [116, 149] on span "Collapse categories" at bounding box center [124, 153] width 42 height 8
click at [103, 149] on input "Collapse categories" at bounding box center [96, 153] width 16 height 16
checkbox input "false"
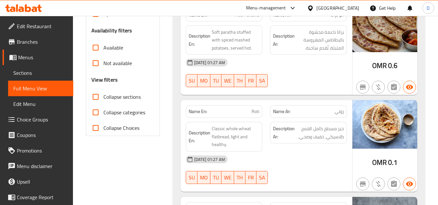
scroll to position [140, 0]
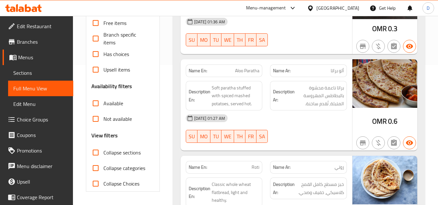
click at [95, 155] on input "Collapse sections" at bounding box center [96, 153] width 16 height 16
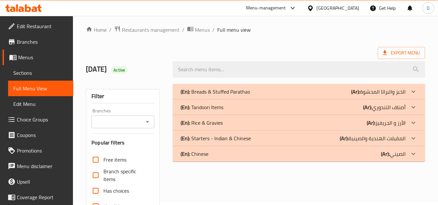
scroll to position [0, 0]
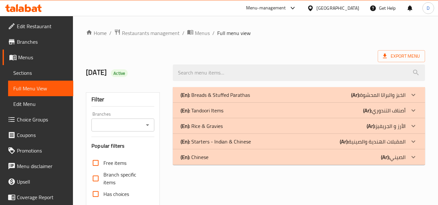
click at [378, 90] on div "(En): Breads & Stuffed Parathas (Ar): الخبز والبراتا المحشوة" at bounding box center [299, 95] width 252 height 16
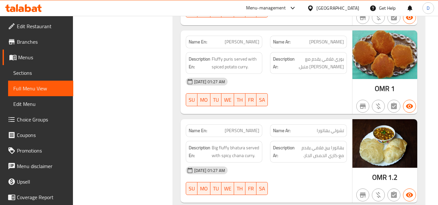
scroll to position [1905, 0]
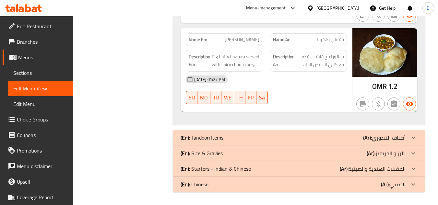
click at [359, 139] on div "(En): Tandoori Items (Ar): أصناف التندوري" at bounding box center [292, 138] width 225 height 8
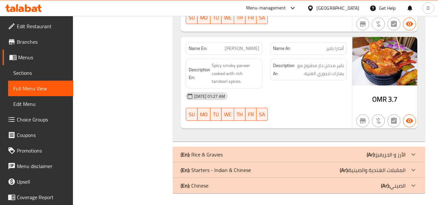
scroll to position [2578, 0]
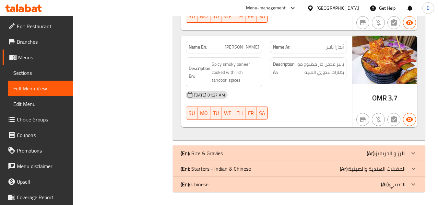
click at [384, 160] on div "(En): Rice & Gravies (Ar): الأرز و الجريفيز" at bounding box center [299, 153] width 252 height 16
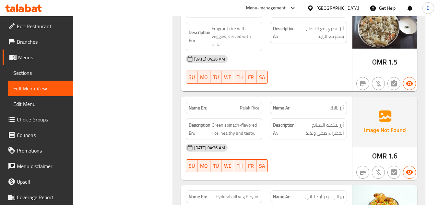
scroll to position [3161, 0]
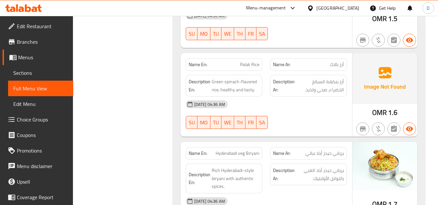
click at [245, 66] on span "Palak Rice" at bounding box center [249, 64] width 19 height 7
click at [299, 119] on div "18-09-2025 04:36 AM SU MO TU WE TH FR SA" at bounding box center [266, 115] width 169 height 36
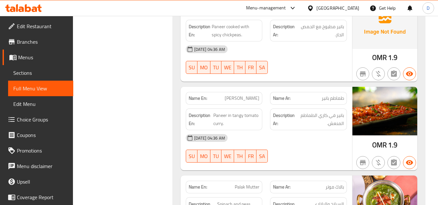
scroll to position [5947, 0]
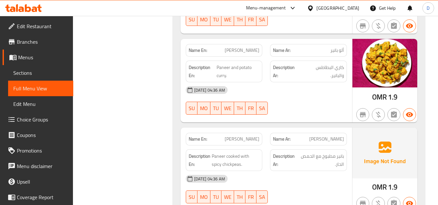
click at [239, 136] on span "Paneer Choley" at bounding box center [241, 139] width 35 height 7
click at [251, 136] on span "Paneer Choley" at bounding box center [241, 139] width 35 height 7
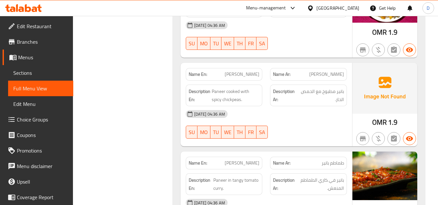
click at [301, 160] on p "Name Ar: طماطم بانير" at bounding box center [308, 163] width 71 height 7
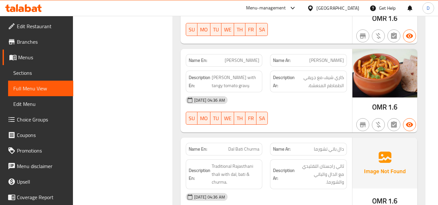
scroll to position [7205, 0]
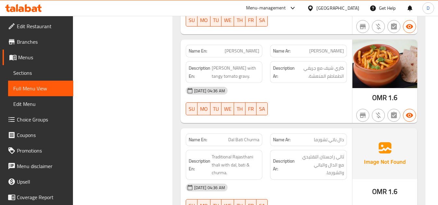
click at [252, 136] on span "Dal Bati Churma" at bounding box center [243, 139] width 31 height 7
drag, startPoint x: 351, startPoint y: 163, endPoint x: 346, endPoint y: 155, distance: 9.7
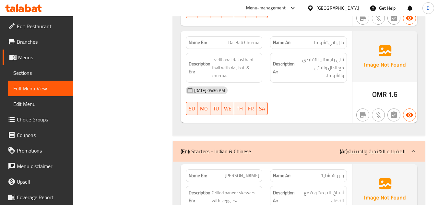
click at [302, 111] on div at bounding box center [308, 115] width 85 height 8
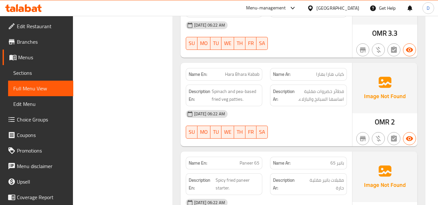
scroll to position [8573, 0]
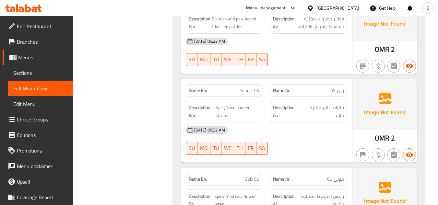
drag, startPoint x: 374, startPoint y: 187, endPoint x: 267, endPoint y: 93, distance: 141.8
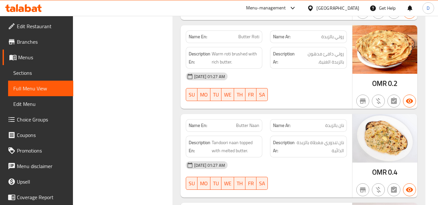
scroll to position [0, 0]
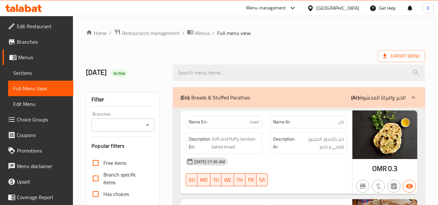
drag, startPoint x: 159, startPoint y: 89, endPoint x: 183, endPoint y: 102, distance: 27.1
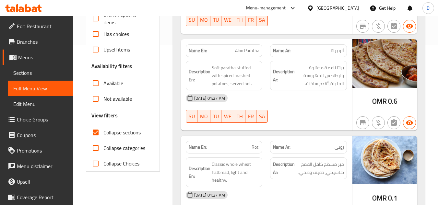
scroll to position [162, 0]
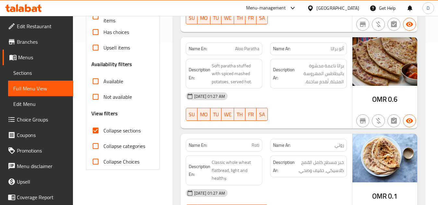
click at [99, 132] on input "Collapse sections" at bounding box center [96, 131] width 16 height 16
checkbox input "false"
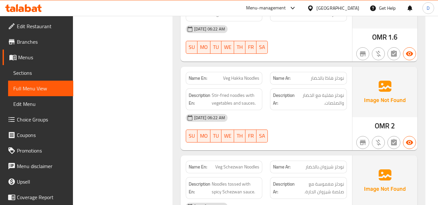
scroll to position [9040, 0]
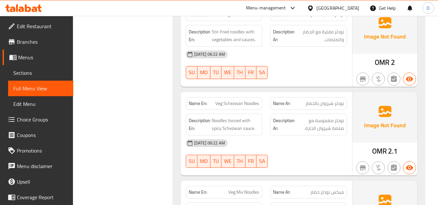
click at [316, 8] on div at bounding box center [311, 8] width 9 height 7
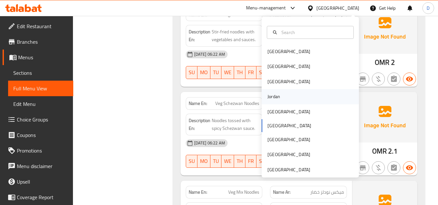
click at [277, 93] on div "Jordan" at bounding box center [273, 96] width 23 height 15
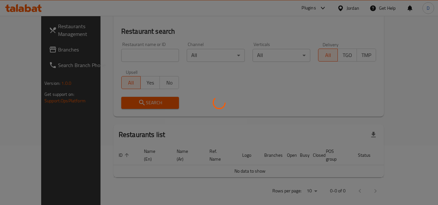
scroll to position [313, 0]
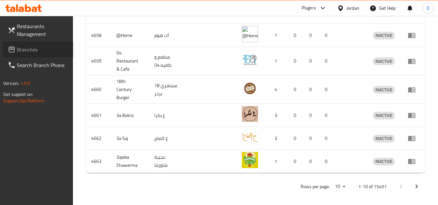
click at [25, 51] on span "Branches" at bounding box center [42, 50] width 51 height 8
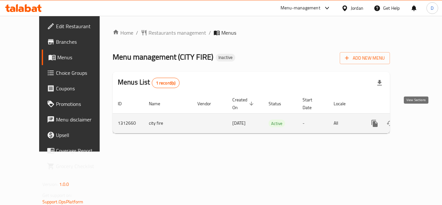
click at [418, 120] on icon "enhanced table" at bounding box center [422, 124] width 8 height 8
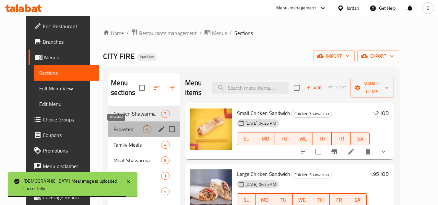
click at [117, 131] on span "Broasted" at bounding box center [127, 129] width 29 height 8
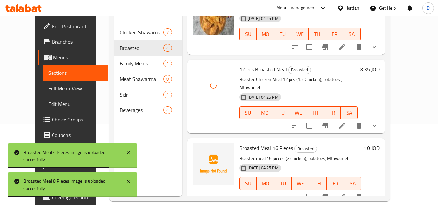
scroll to position [91, 0]
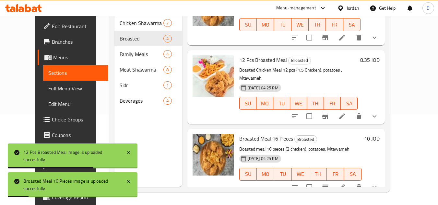
click at [324, 134] on h6 "Broasted Meal 16 Pieces Broasted" at bounding box center [300, 138] width 122 height 9
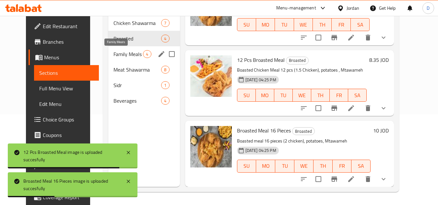
click at [113, 54] on span "Family Meals" at bounding box center [127, 54] width 29 height 8
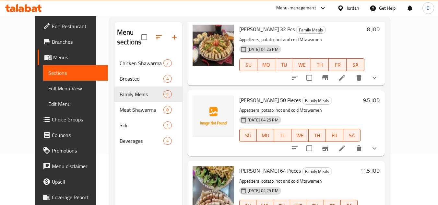
scroll to position [91, 0]
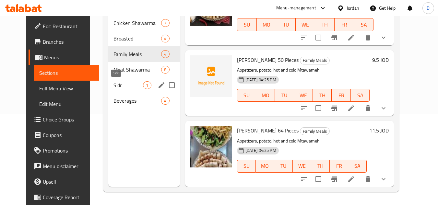
drag, startPoint x: 107, startPoint y: 84, endPoint x: 134, endPoint y: 93, distance: 28.2
click at [113, 84] on span "Sidr" at bounding box center [127, 85] width 29 height 8
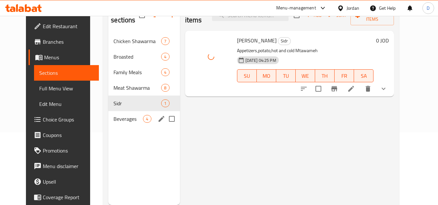
scroll to position [91, 0]
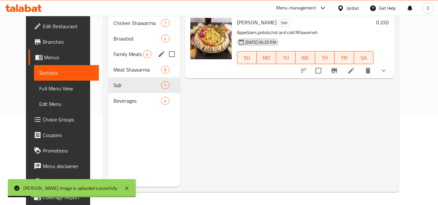
click at [122, 51] on span "Family Meals" at bounding box center [127, 54] width 29 height 8
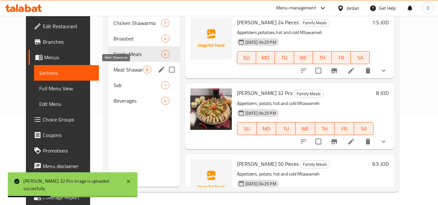
click at [113, 69] on span "Meat Shawarma" at bounding box center [127, 70] width 29 height 8
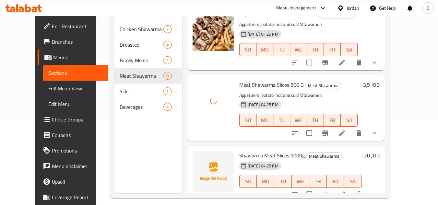
scroll to position [91, 0]
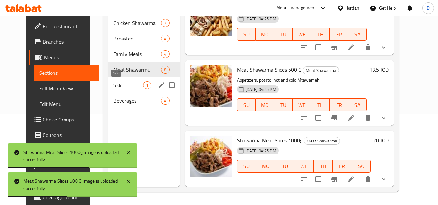
click at [124, 86] on span "Sidr" at bounding box center [127, 85] width 29 height 8
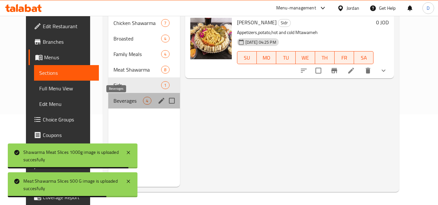
click at [113, 103] on span "Beverages" at bounding box center [127, 101] width 29 height 8
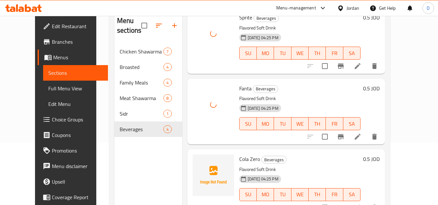
scroll to position [91, 0]
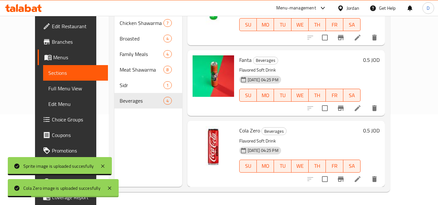
click at [145, 139] on div "Menu sections Chicken Shawarma 7 Broasted 4 Family Meals 4 Meat Shawarma 8 Sidr…" at bounding box center [148, 84] width 68 height 205
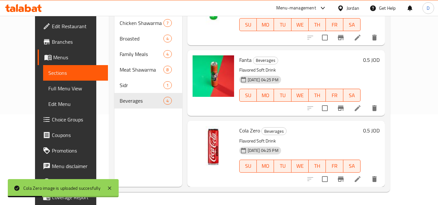
click at [48, 91] on span "Full Menu View" at bounding box center [75, 89] width 55 height 8
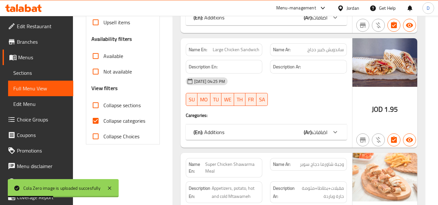
scroll to position [188, 0]
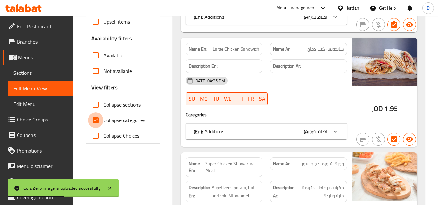
click at [96, 115] on input "Collapse categories" at bounding box center [96, 120] width 16 height 16
checkbox input "false"
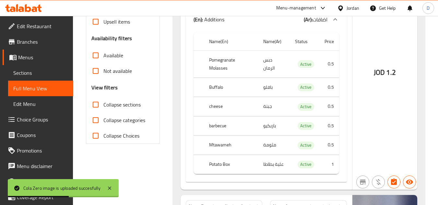
click at [97, 103] on input "Collapse sections" at bounding box center [96, 105] width 16 height 16
checkbox input "true"
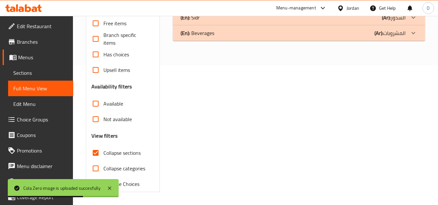
scroll to position [140, 0]
click at [97, 103] on input "Available" at bounding box center [96, 104] width 16 height 16
checkbox input "false"
click at [97, 154] on input "Collapse sections" at bounding box center [96, 153] width 16 height 16
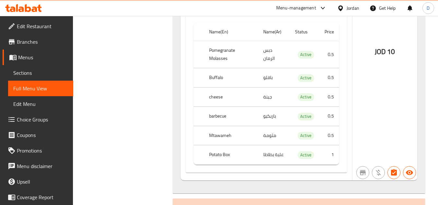
scroll to position [3239, 0]
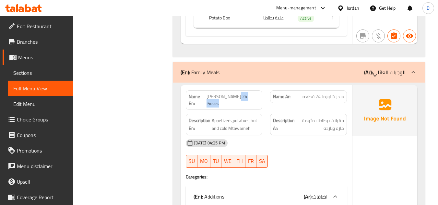
drag, startPoint x: 240, startPoint y: 78, endPoint x: 262, endPoint y: 74, distance: 22.6
click at [262, 90] on div "Name En: Sidr Shawarma 24 Pieces" at bounding box center [224, 99] width 77 height 19
click at [308, 93] on span "سدر شاورما 24 قطعه" at bounding box center [322, 96] width 41 height 7
copy span "قطعه"
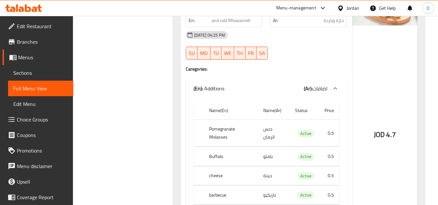
scroll to position [0, 0]
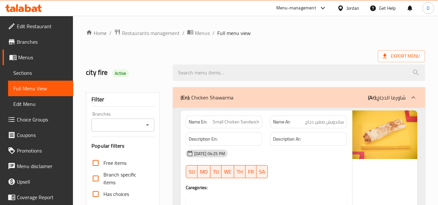
drag, startPoint x: 210, startPoint y: 129, endPoint x: 220, endPoint y: -25, distance: 153.8
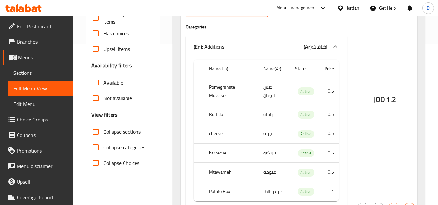
scroll to position [162, 0]
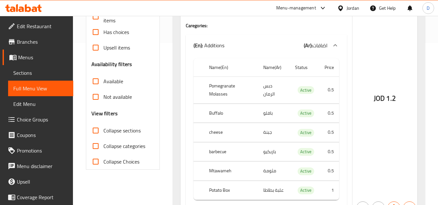
click at [95, 130] on input "Collapse sections" at bounding box center [96, 131] width 16 height 16
checkbox input "true"
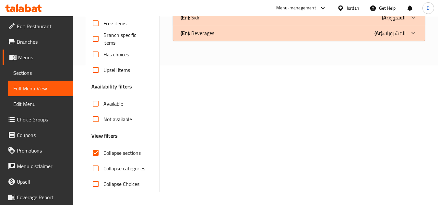
scroll to position [140, 0]
click at [95, 130] on div "Free items Branch specific items Has choices Upsell items Availability filters …" at bounding box center [122, 104] width 63 height 176
click at [94, 162] on input "Collapse categories" at bounding box center [96, 169] width 16 height 16
click at [95, 170] on input "Collapse categories" at bounding box center [96, 169] width 16 height 16
checkbox input "false"
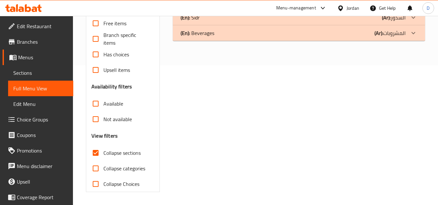
click at [97, 150] on input "Collapse sections" at bounding box center [96, 153] width 16 height 16
checkbox input "false"
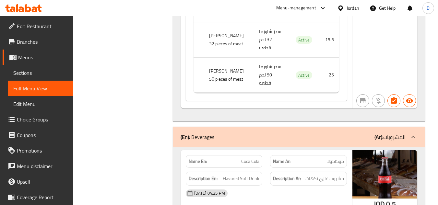
scroll to position [7208, 0]
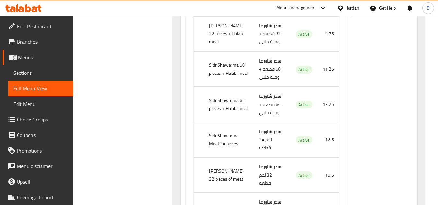
click at [40, 43] on span "Branches" at bounding box center [42, 42] width 51 height 8
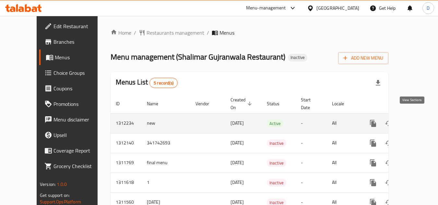
click at [417, 120] on icon "enhanced table" at bounding box center [420, 123] width 6 height 6
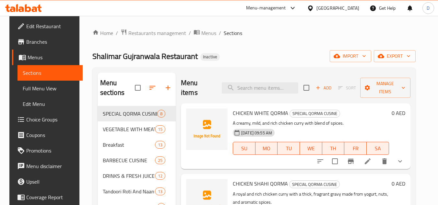
click at [334, 7] on div "[GEOGRAPHIC_DATA]" at bounding box center [337, 8] width 43 height 7
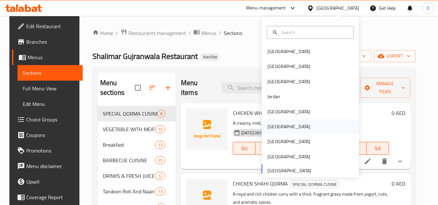
click at [273, 123] on div "[GEOGRAPHIC_DATA]" at bounding box center [288, 126] width 43 height 7
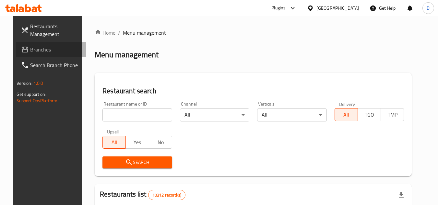
click at [30, 50] on span "Branches" at bounding box center [55, 50] width 51 height 8
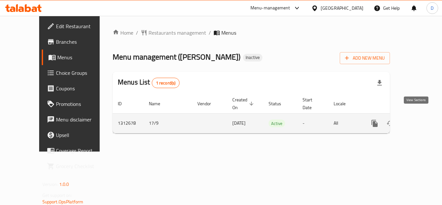
click at [418, 120] on icon "enhanced table" at bounding box center [422, 124] width 8 height 8
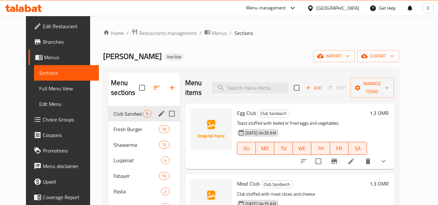
click at [127, 117] on span "Club Sandwich" at bounding box center [127, 114] width 29 height 8
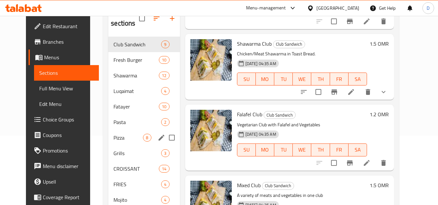
scroll to position [27, 0]
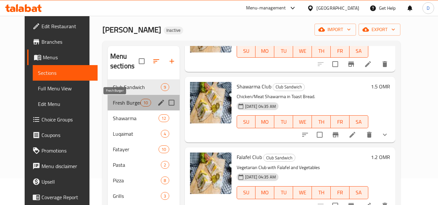
click at [121, 99] on span "Fresh Burger" at bounding box center [127, 103] width 28 height 8
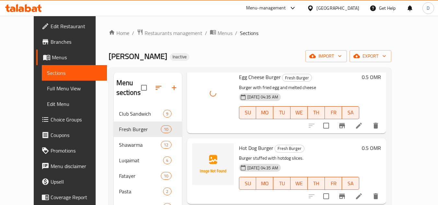
scroll to position [259, 0]
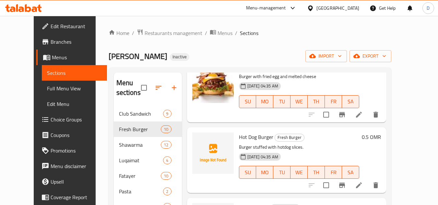
click at [245, 135] on span "Hot Dog Burger" at bounding box center [256, 137] width 34 height 10
copy h6 "Hot Dog Burger"
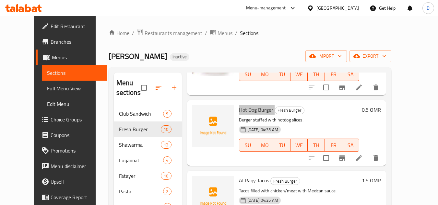
scroll to position [324, 0]
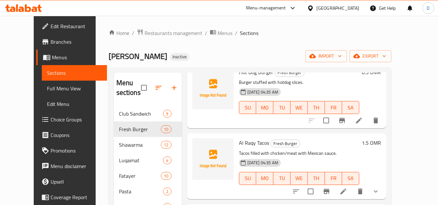
click at [255, 144] on span "Al Raqy Tacos" at bounding box center [254, 143] width 30 height 10
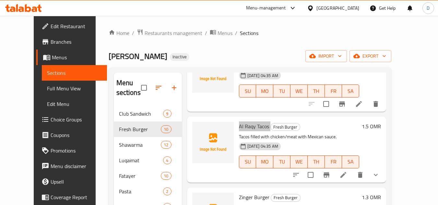
scroll to position [356, 0]
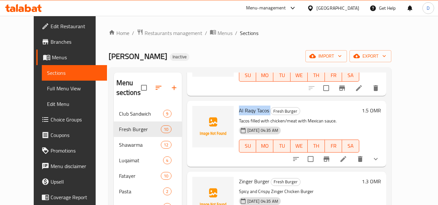
click at [346, 161] on icon at bounding box center [343, 159] width 6 height 6
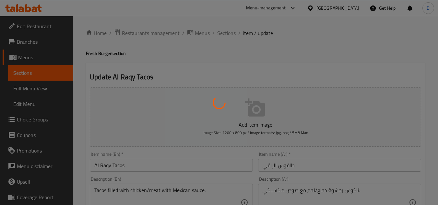
type input "اختيارك من:"
type input "1"
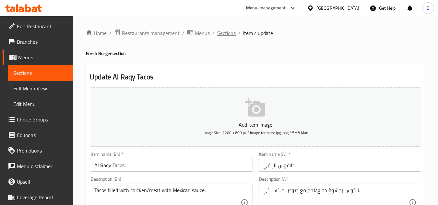
click at [228, 35] on span "Sections" at bounding box center [226, 33] width 18 height 8
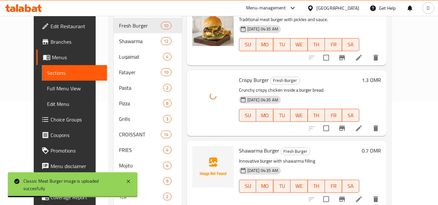
scroll to position [124, 0]
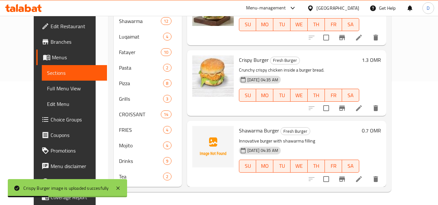
click at [248, 131] on span "Shawarma Burger" at bounding box center [259, 131] width 40 height 10
copy h6 "Shawarma Burger"
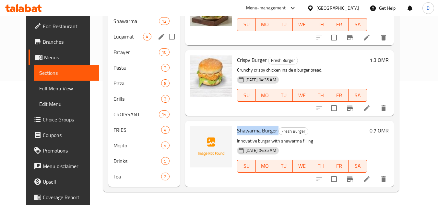
click at [114, 33] on span "Luqaimat" at bounding box center [127, 37] width 29 height 8
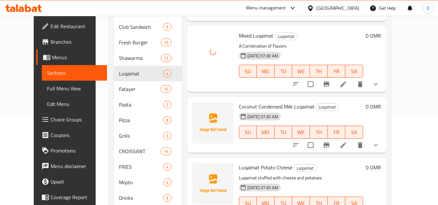
scroll to position [97, 0]
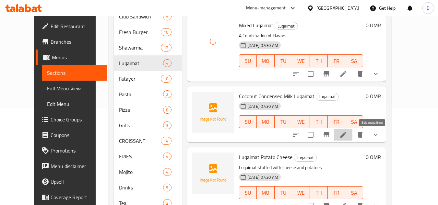
click at [347, 138] on icon at bounding box center [343, 135] width 8 height 8
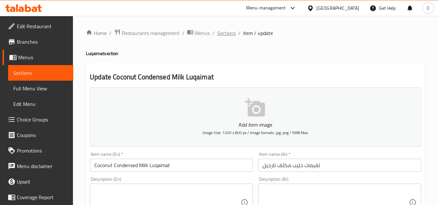
click at [222, 30] on span "Sections" at bounding box center [226, 33] width 18 height 8
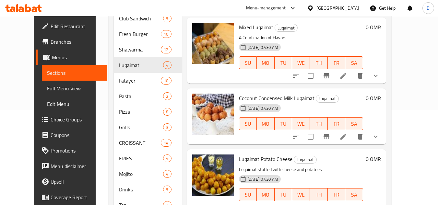
scroll to position [97, 0]
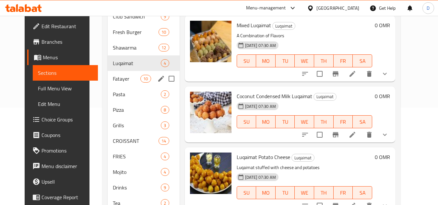
click at [109, 74] on div "Fatayer 10" at bounding box center [144, 79] width 72 height 16
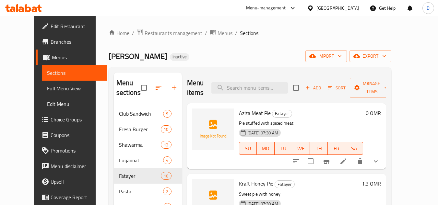
click at [258, 113] on span "Aziza Meat Pie" at bounding box center [255, 113] width 32 height 10
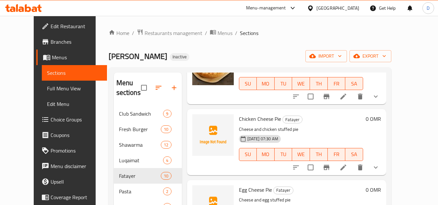
scroll to position [356, 0]
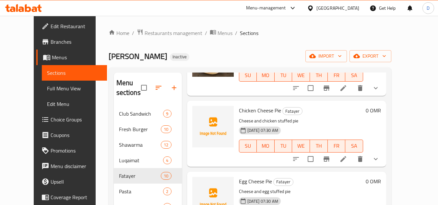
click at [352, 160] on li at bounding box center [343, 159] width 18 height 12
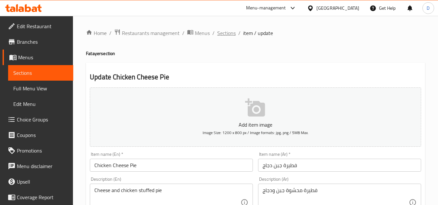
click at [225, 29] on span "Sections" at bounding box center [226, 33] width 18 height 8
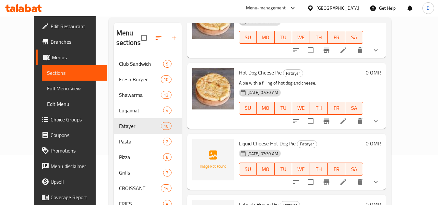
scroll to position [65, 0]
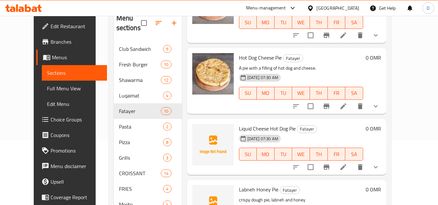
click at [239, 127] on span "Liquid Cheese Hot Dog Pie" at bounding box center [267, 129] width 57 height 10
click at [284, 129] on span "Liquid Cheese Hot Dog Pie" at bounding box center [267, 129] width 57 height 10
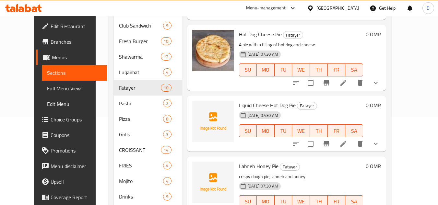
scroll to position [97, 0]
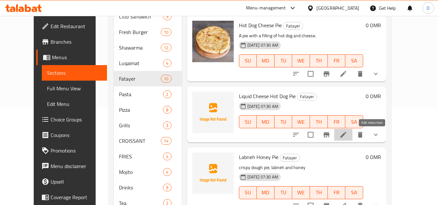
click at [346, 135] on icon at bounding box center [343, 135] width 6 height 6
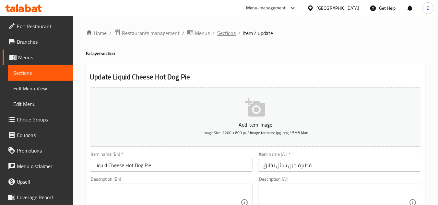
click at [227, 31] on span "Sections" at bounding box center [226, 33] width 18 height 8
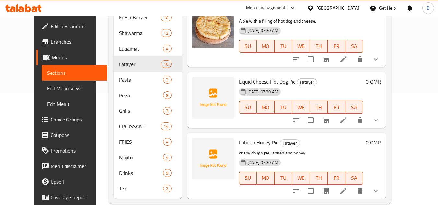
scroll to position [124, 0]
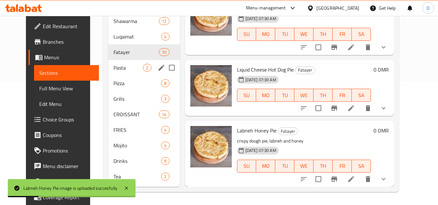
click at [113, 65] on span "Pasta" at bounding box center [127, 68] width 29 height 8
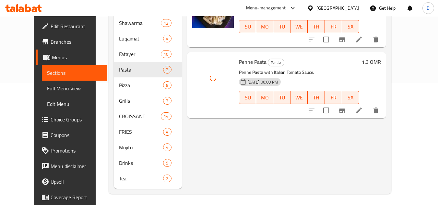
scroll to position [124, 0]
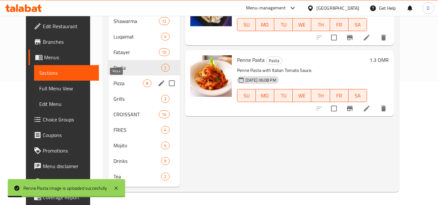
click at [113, 82] on span "Pizza" at bounding box center [127, 83] width 29 height 8
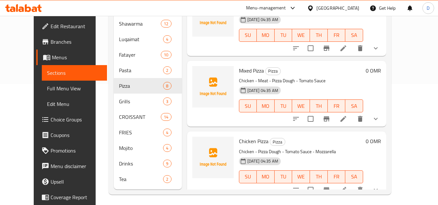
scroll to position [124, 0]
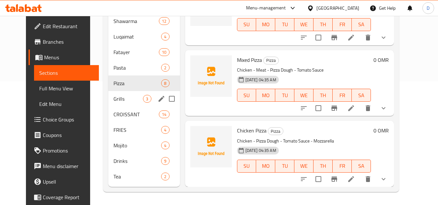
click at [113, 96] on span "Grills" at bounding box center [127, 99] width 29 height 8
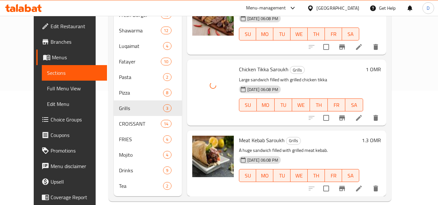
scroll to position [124, 0]
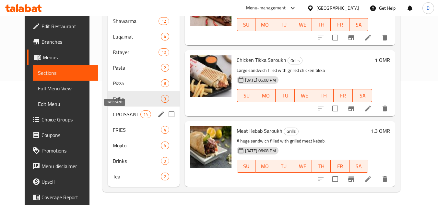
click at [127, 116] on span "CROISSANT" at bounding box center [127, 114] width 28 height 8
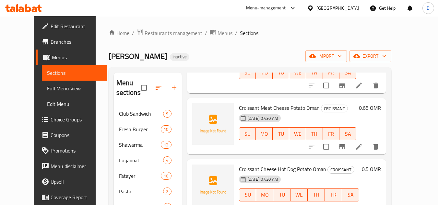
scroll to position [227, 0]
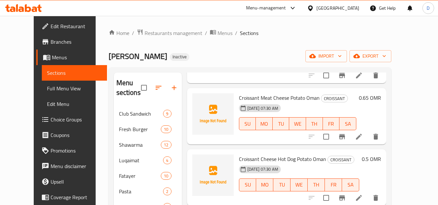
click at [368, 131] on li at bounding box center [358, 137] width 18 height 12
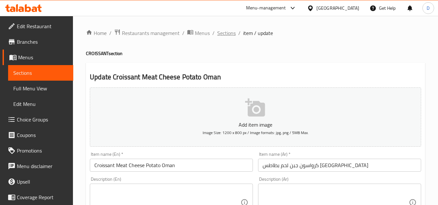
click at [226, 32] on span "Sections" at bounding box center [226, 33] width 18 height 8
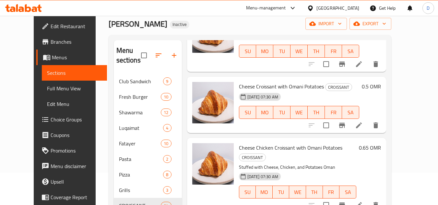
scroll to position [97, 0]
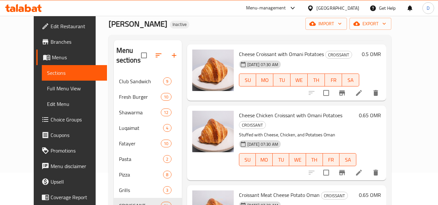
click at [362, 169] on icon at bounding box center [359, 173] width 8 height 8
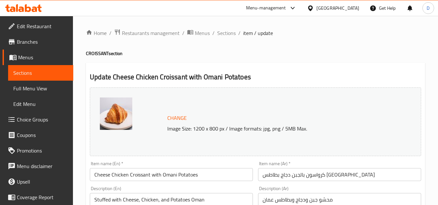
click at [311, 174] on input "كرواسون بالجبن دجاج بطاطس عمان" at bounding box center [339, 174] width 163 height 13
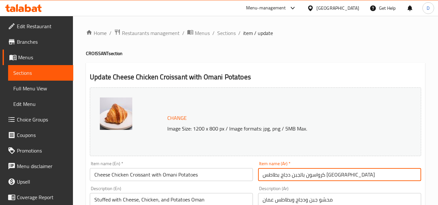
click at [311, 174] on input "كرواسون بالجبن دجاج بطاطس عمان" at bounding box center [339, 174] width 163 height 13
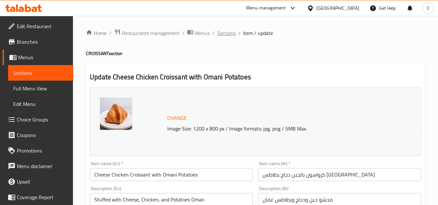
click at [219, 30] on span "Sections" at bounding box center [226, 33] width 18 height 8
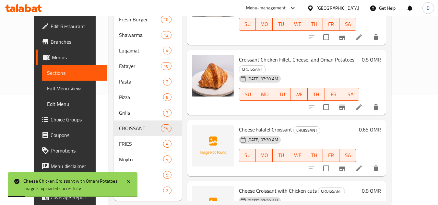
scroll to position [124, 0]
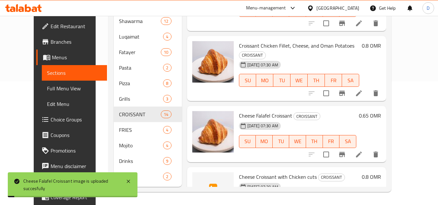
click at [304, 172] on span "Cheese Croissant with Chicken cuts" at bounding box center [278, 177] width 78 height 10
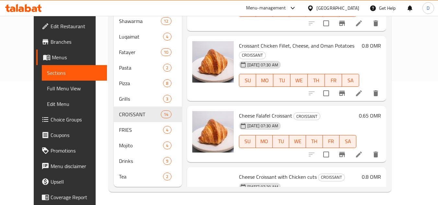
click at [359, 172] on h6 "Cheese Croissant with Chicken cuts CROISSANT" at bounding box center [299, 176] width 120 height 9
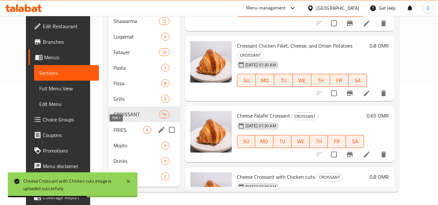
click at [118, 132] on span "FRIES" at bounding box center [127, 130] width 29 height 8
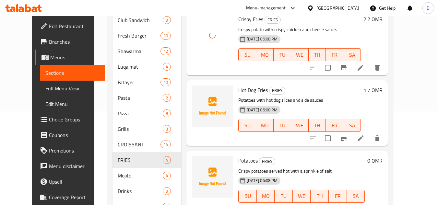
scroll to position [97, 0]
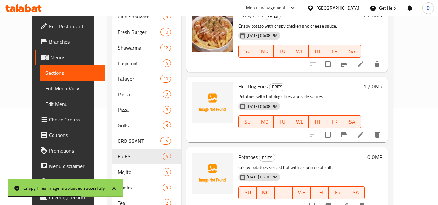
click at [243, 84] on span "Hot Dog Fries" at bounding box center [252, 87] width 29 height 10
copy h6 "Hot Dog Fries"
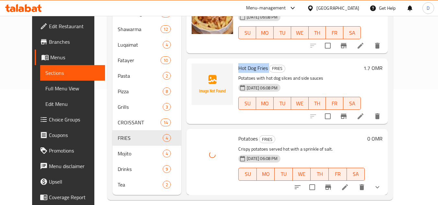
scroll to position [124, 0]
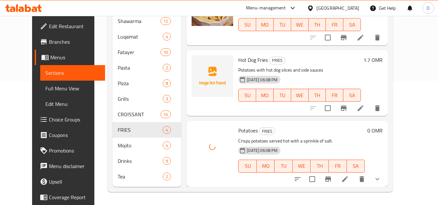
click at [291, 119] on div "Menu items Add Sort Manage items Shawarma Fries FRIES Crispy French fries toppe…" at bounding box center [284, 68] width 206 height 238
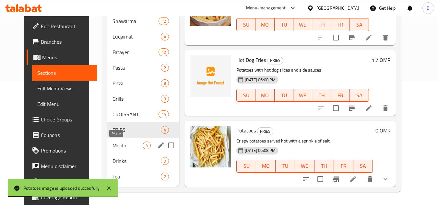
click at [112, 148] on span "Mojito" at bounding box center [127, 146] width 30 height 8
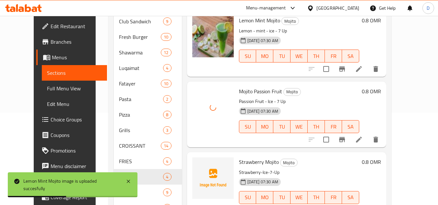
scroll to position [124, 0]
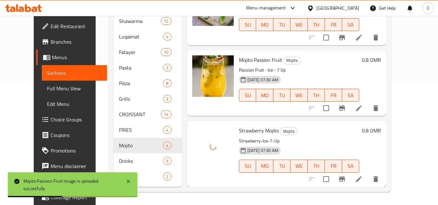
click at [320, 128] on h6 "Strawberry Mojito Mojito" at bounding box center [299, 130] width 120 height 9
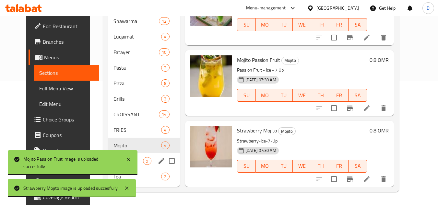
click at [144, 166] on div "Drinks 9" at bounding box center [143, 161] width 71 height 16
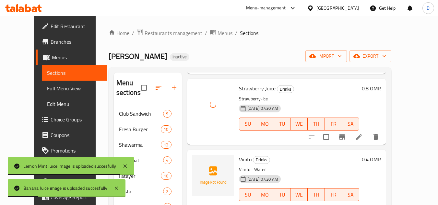
scroll to position [425, 0]
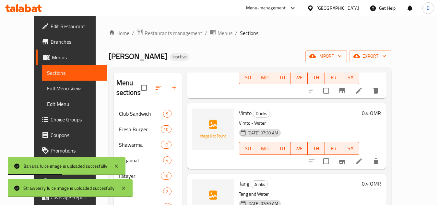
click at [240, 114] on span "Vimto" at bounding box center [245, 113] width 13 height 10
copy h6 "Vimto"
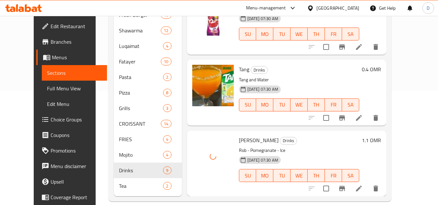
scroll to position [124, 0]
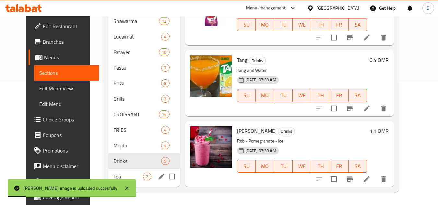
click at [147, 169] on div "Tea 2" at bounding box center [143, 177] width 71 height 16
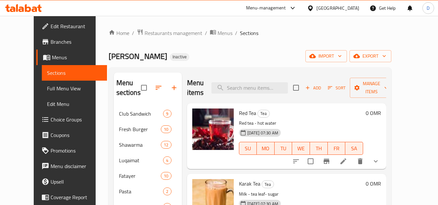
click at [47, 88] on span "Full Menu View" at bounding box center [74, 89] width 55 height 8
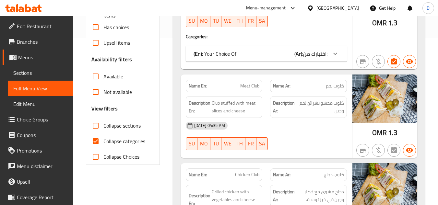
scroll to position [194, 0]
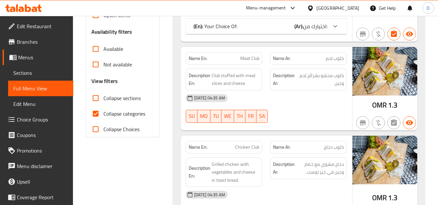
click at [95, 114] on input "Collapse categories" at bounding box center [96, 114] width 16 height 16
checkbox input "false"
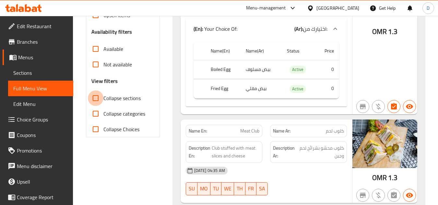
click at [96, 99] on input "Collapse sections" at bounding box center [96, 98] width 16 height 16
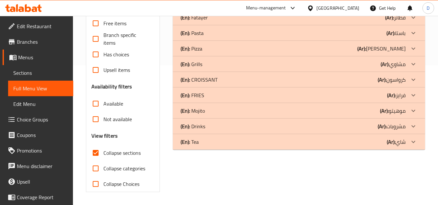
scroll to position [140, 0]
click at [91, 154] on input "Collapse sections" at bounding box center [96, 153] width 16 height 16
checkbox input "false"
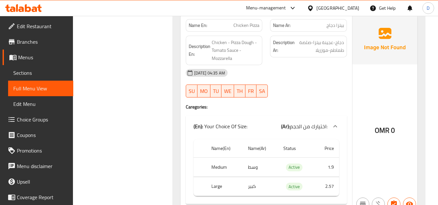
scroll to position [8170, 0]
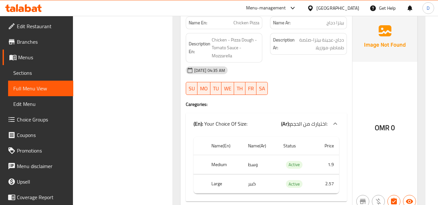
click at [354, 69] on div "OMR 0" at bounding box center [384, 110] width 65 height 198
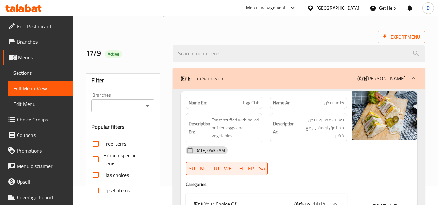
scroll to position [3468, 0]
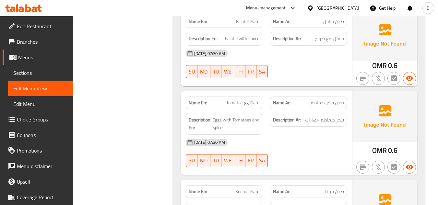
click at [36, 69] on span "Sections" at bounding box center [40, 73] width 55 height 8
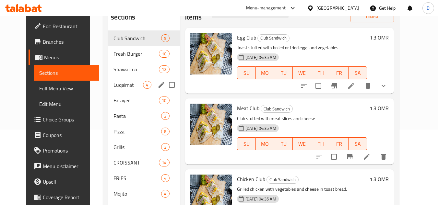
scroll to position [60, 0]
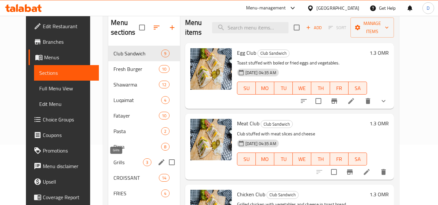
drag, startPoint x: 118, startPoint y: 163, endPoint x: 119, endPoint y: 167, distance: 4.9
click at [119, 167] on div "Club Sandwich 9 Fresh Burger 10 Shawarma 12 Luqaimat 4 Fatayer 10 Pasta 2 Pizza…" at bounding box center [143, 147] width 71 height 202
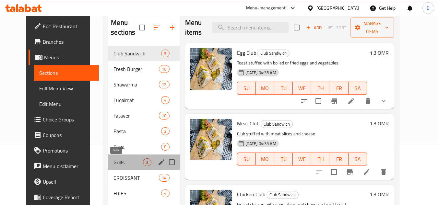
click at [118, 164] on span "Grills" at bounding box center [127, 162] width 29 height 8
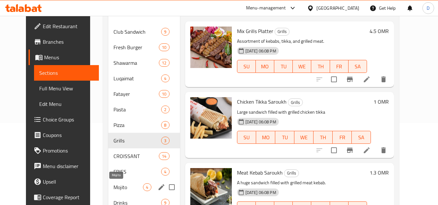
scroll to position [124, 0]
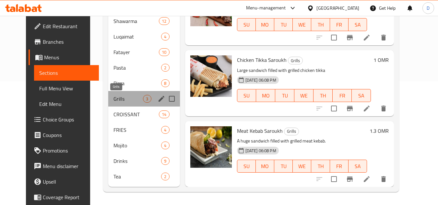
click at [119, 98] on span "Grills" at bounding box center [127, 99] width 29 height 8
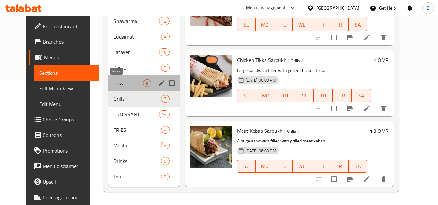
click at [120, 86] on span "Pizza" at bounding box center [127, 83] width 29 height 8
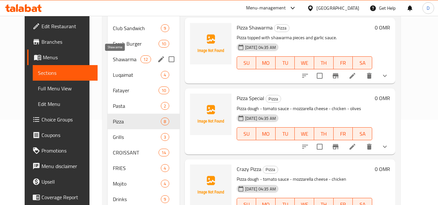
scroll to position [27, 0]
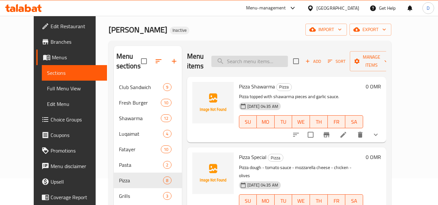
click at [262, 60] on input "search" at bounding box center [249, 61] width 76 height 11
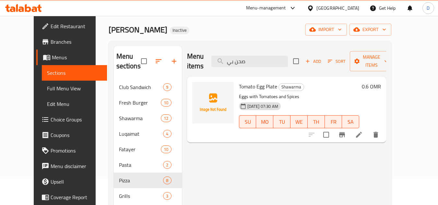
type input "صحن بي"
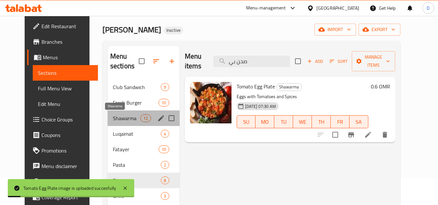
click at [113, 118] on span "Shawarma" at bounding box center [127, 118] width 28 height 8
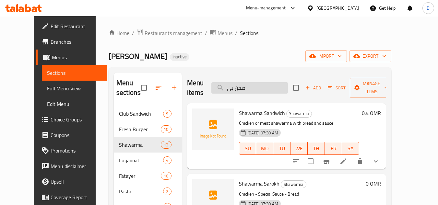
drag, startPoint x: 255, startPoint y: 86, endPoint x: 231, endPoint y: 92, distance: 24.7
click at [231, 92] on input "صحن بي" at bounding box center [249, 87] width 76 height 11
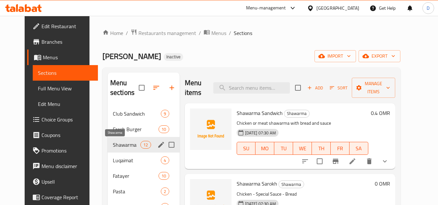
click at [113, 145] on span "Shawarma" at bounding box center [127, 145] width 28 height 8
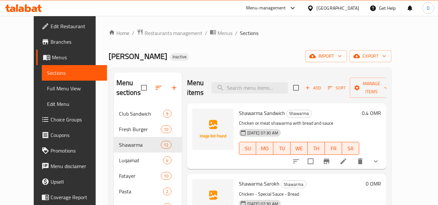
drag, startPoint x: 254, startPoint y: 138, endPoint x: 245, endPoint y: 141, distance: 9.2
click at [245, 141] on div "18-09-2025 07:30 AM SU MO TU WE TH FR SA" at bounding box center [298, 143] width 125 height 35
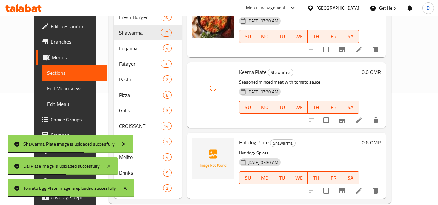
scroll to position [124, 0]
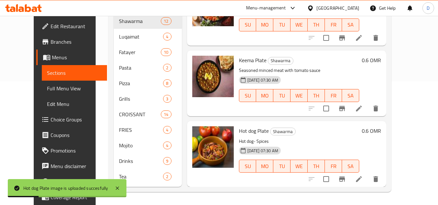
click at [47, 91] on span "Full Menu View" at bounding box center [74, 89] width 55 height 8
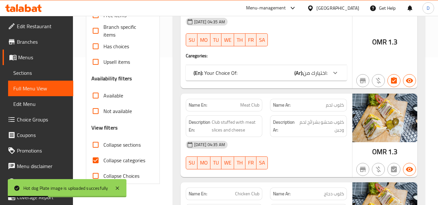
scroll to position [253, 0]
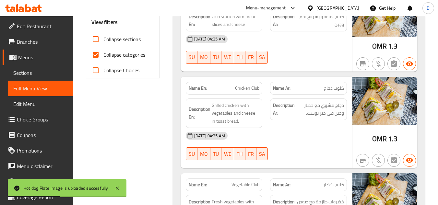
click at [104, 54] on span "Collapse categories" at bounding box center [124, 55] width 42 height 8
click at [103, 54] on input "Collapse categories" at bounding box center [96, 55] width 16 height 16
checkbox input "false"
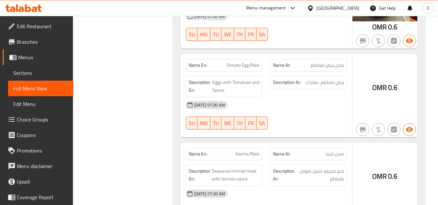
scroll to position [3500, 0]
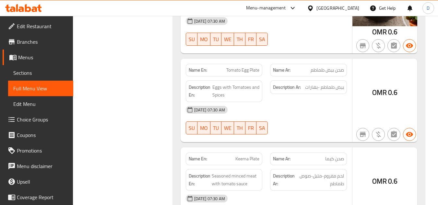
click at [313, 159] on p "Name Ar: صحن كيما" at bounding box center [308, 158] width 71 height 7
click at [304, 121] on div "18-09-2025 07:30 AM SU MO TU WE TH FR SA" at bounding box center [266, 120] width 169 height 36
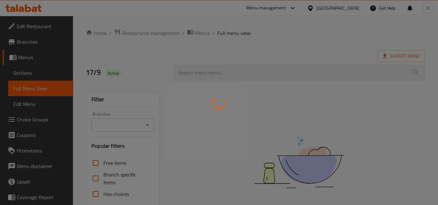
scroll to position [130, 0]
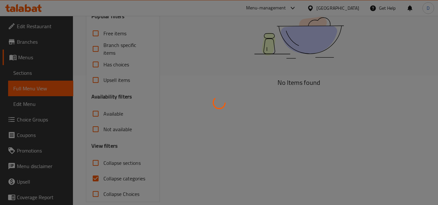
click at [95, 180] on div at bounding box center [219, 102] width 438 height 205
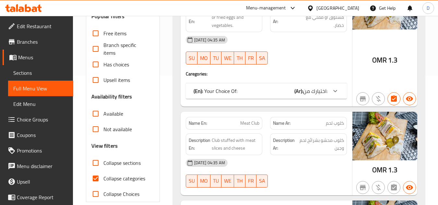
click at [95, 179] on input "Collapse categories" at bounding box center [96, 179] width 16 height 16
checkbox input "false"
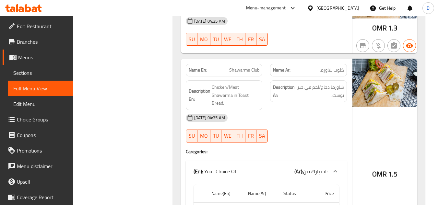
scroll to position [727, 0]
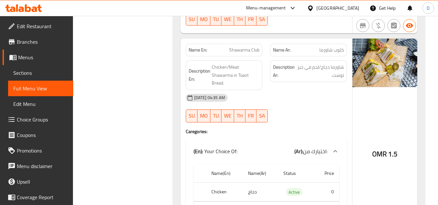
drag, startPoint x: 286, startPoint y: 154, endPoint x: 286, endPoint y: 174, distance: 19.1
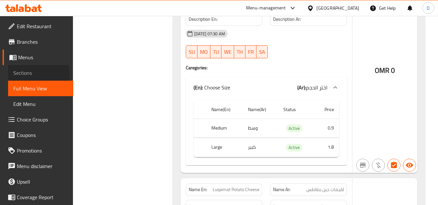
click at [25, 74] on span "Sections" at bounding box center [40, 73] width 55 height 8
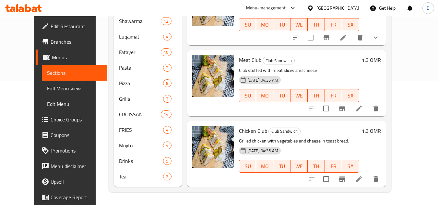
scroll to position [93, 0]
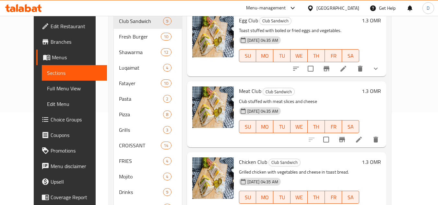
click at [47, 88] on span "Full Menu View" at bounding box center [74, 89] width 55 height 8
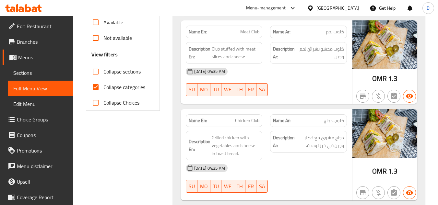
scroll to position [222, 0]
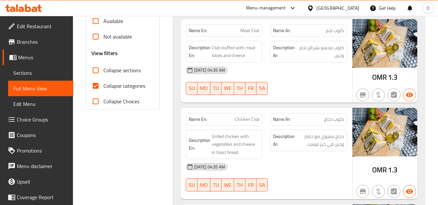
click at [104, 83] on span "Collapse categories" at bounding box center [124, 86] width 42 height 8
click at [103, 83] on input "Collapse categories" at bounding box center [96, 86] width 16 height 16
checkbox input "false"
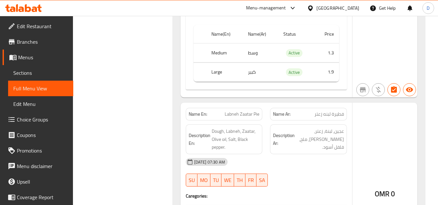
scroll to position [5247, 0]
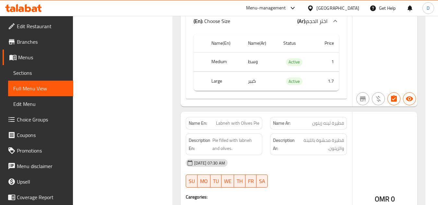
click at [27, 64] on link "Menus" at bounding box center [38, 58] width 71 height 16
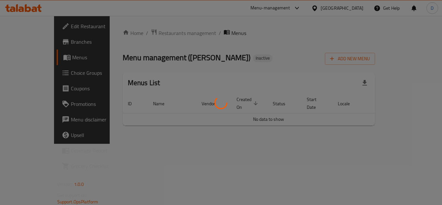
click at [29, 73] on div at bounding box center [221, 102] width 442 height 205
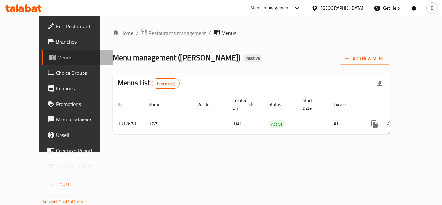
click at [57, 60] on span "Menus" at bounding box center [82, 57] width 51 height 8
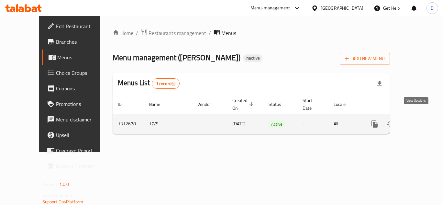
click at [418, 120] on icon "enhanced table" at bounding box center [422, 124] width 8 height 8
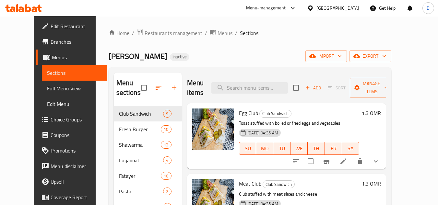
drag, startPoint x: 265, startPoint y: 51, endPoint x: 164, endPoint y: 79, distance: 105.0
click at [266, 51] on div "Alrukn Alrraqi Inactive import export" at bounding box center [250, 56] width 282 height 12
click at [42, 94] on link "Full Menu View" at bounding box center [74, 89] width 65 height 16
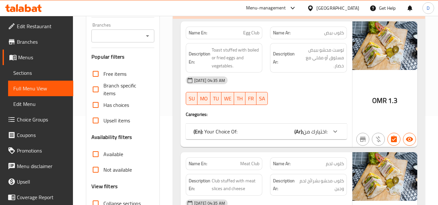
scroll to position [130, 0]
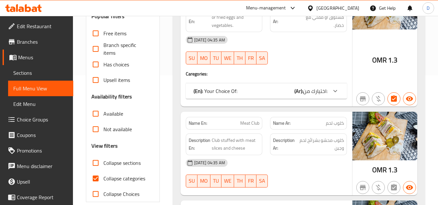
click at [120, 178] on span "Collapse categories" at bounding box center [124, 179] width 42 height 8
click at [103, 178] on input "Collapse categories" at bounding box center [96, 179] width 16 height 16
checkbox input "false"
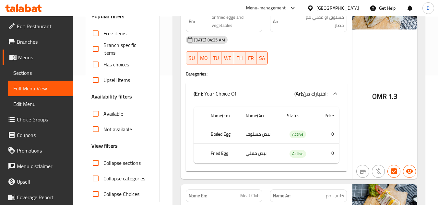
click at [117, 164] on span "Collapse sections" at bounding box center [121, 163] width 37 height 8
click at [103, 164] on input "Collapse sections" at bounding box center [96, 163] width 16 height 16
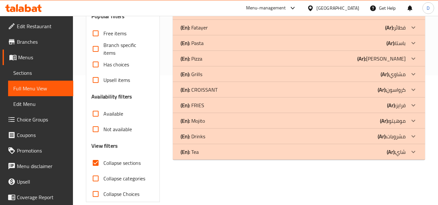
scroll to position [0, 0]
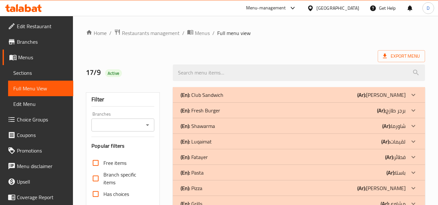
click at [366, 90] on b "(Ar):" at bounding box center [361, 95] width 9 height 10
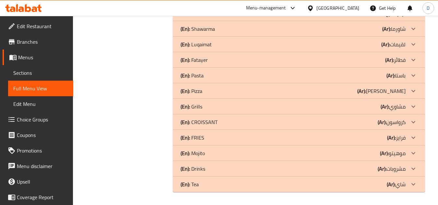
scroll to position [1097, 0]
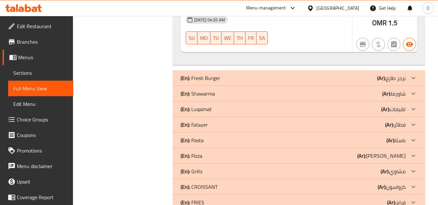
click at [360, 77] on div "(En): Fresh Burger (Ar): برجر طازج" at bounding box center [292, 78] width 225 height 8
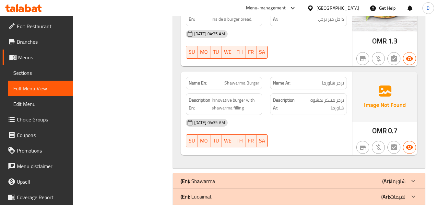
scroll to position [2166, 0]
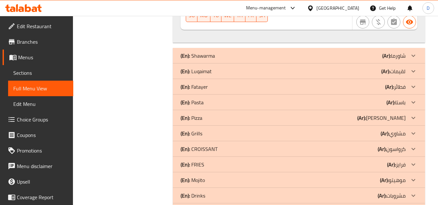
click at [337, 61] on div "(En): Shawarma (Ar): شاورما" at bounding box center [299, 56] width 252 height 16
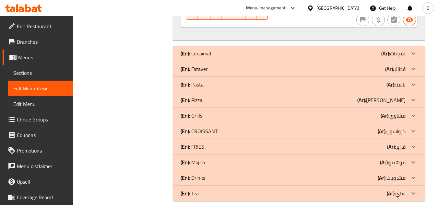
scroll to position [3785, 0]
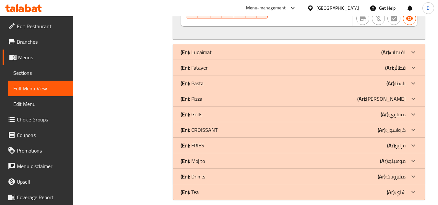
click at [383, 52] on b "(Ar):" at bounding box center [385, 52] width 9 height 10
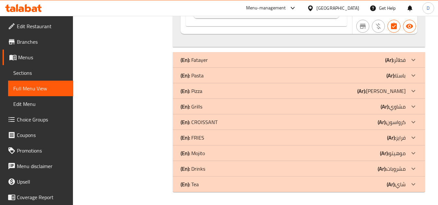
click at [377, 60] on div "(En): Fatayer (Ar): فطائر" at bounding box center [292, 60] width 225 height 8
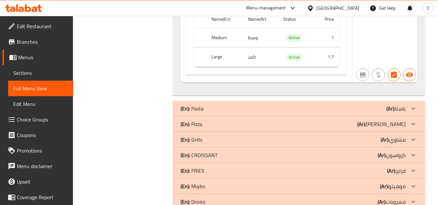
scroll to position [6461, 0]
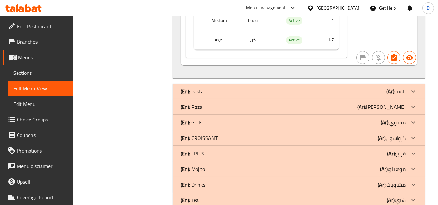
click at [353, 87] on div "(En): Pasta (Ar): باستا" at bounding box center [292, 91] width 225 height 8
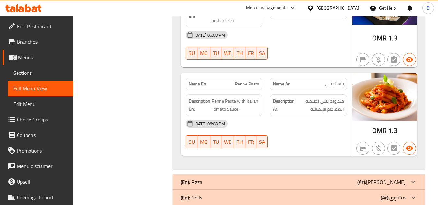
scroll to position [6667, 0]
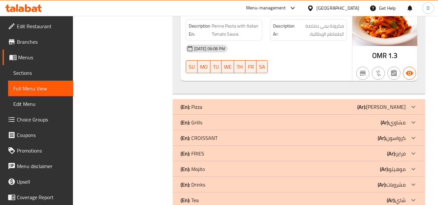
click at [335, 103] on div "(En): Pizza (Ar): بيتزا" at bounding box center [292, 107] width 225 height 8
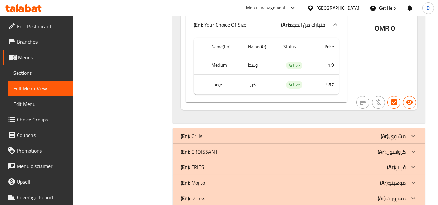
scroll to position [8282, 0]
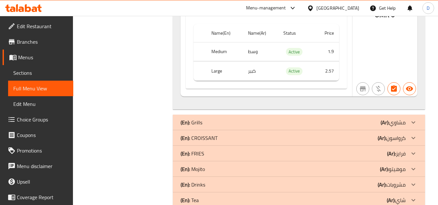
drag, startPoint x: 367, startPoint y: 105, endPoint x: 361, endPoint y: 106, distance: 6.0
click at [367, 119] on div "(En): Grills (Ar): مشاوي" at bounding box center [292, 123] width 225 height 8
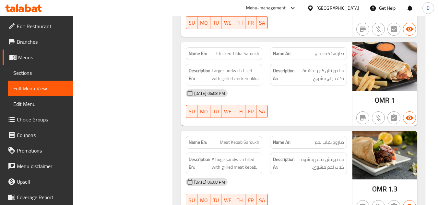
scroll to position [8569, 0]
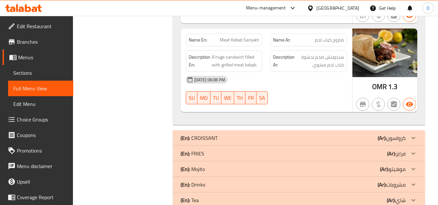
click at [323, 134] on div "(En): CROISSANT (Ar): كرواسون" at bounding box center [292, 138] width 225 height 8
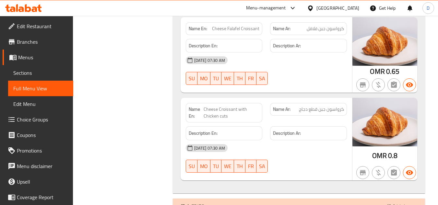
scroll to position [9846, 0]
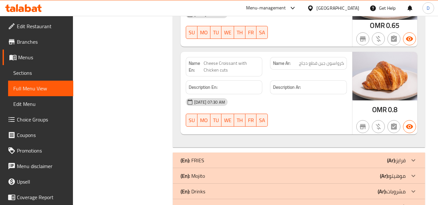
click at [375, 156] on div "(En): [PERSON_NAME] (Ar): [PERSON_NAME]" at bounding box center [292, 160] width 225 height 8
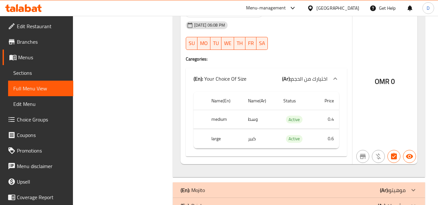
scroll to position [10467, 0]
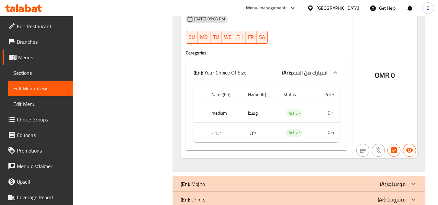
drag, startPoint x: 399, startPoint y: 153, endPoint x: 362, endPoint y: 137, distance: 40.3
click at [398, 180] on p "(Ar): موهيتو" at bounding box center [393, 184] width 26 height 8
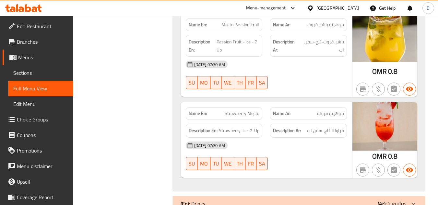
scroll to position [10827, 0]
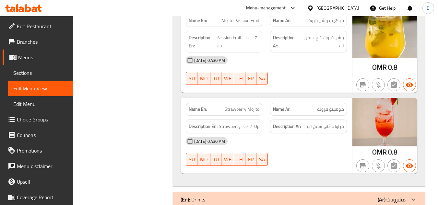
click at [333, 196] on div "(En): Drinks (Ar): مشروبات" at bounding box center [292, 200] width 225 height 8
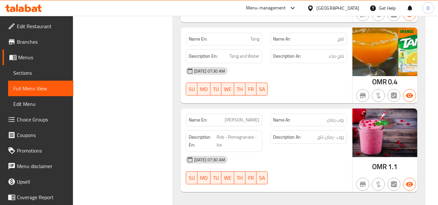
scroll to position [11598, 0]
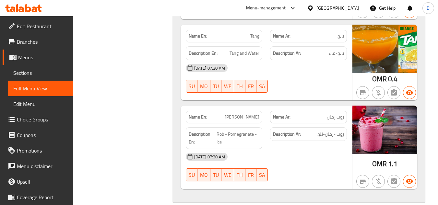
drag, startPoint x: 332, startPoint y: 182, endPoint x: 300, endPoint y: 121, distance: 69.0
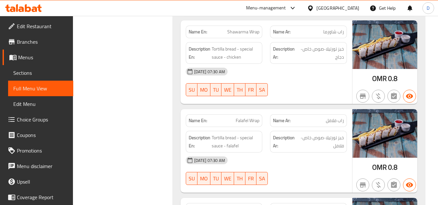
scroll to position [0, 0]
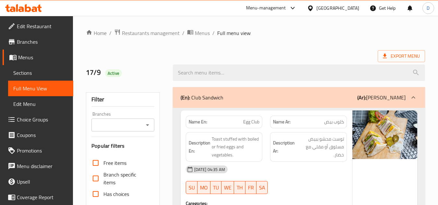
drag, startPoint x: 307, startPoint y: 155, endPoint x: 254, endPoint y: 68, distance: 102.4
click at [261, 93] on div "(En): Club Sandwich (Ar): [PERSON_NAME]" at bounding box center [299, 97] width 252 height 21
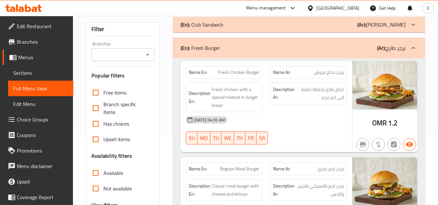
scroll to position [162, 0]
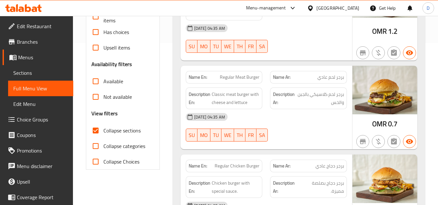
click at [106, 130] on span "Collapse sections" at bounding box center [121, 131] width 37 height 8
click at [103, 130] on input "Collapse sections" at bounding box center [96, 131] width 16 height 16
checkbox input "false"
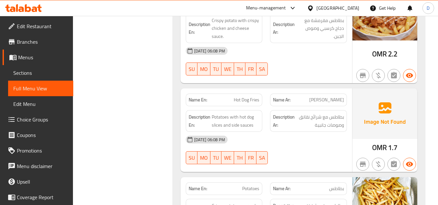
scroll to position [10236, 0]
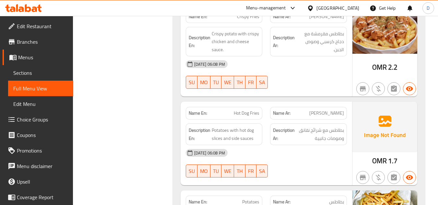
click at [240, 110] on span "Hot Dog Fries" at bounding box center [247, 113] width 26 height 7
copy span "Hot Dog Fries"
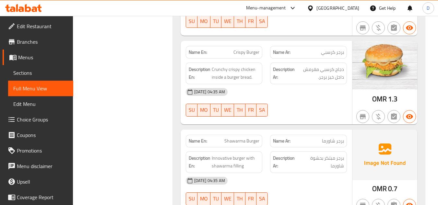
scroll to position [1977, 0]
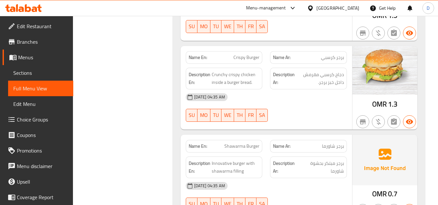
click at [237, 143] on span "Shawarma Burger" at bounding box center [241, 146] width 35 height 7
copy span "Shawarma Burger"
click at [301, 94] on div "[DATE] 04:35 AM" at bounding box center [266, 97] width 169 height 16
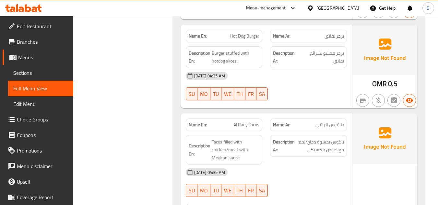
scroll to position [1524, 0]
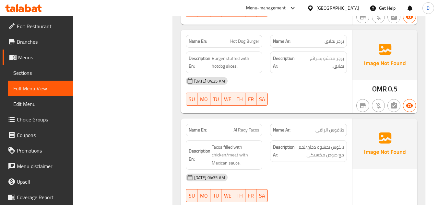
click at [253, 130] on span "Al Raqy Tacos" at bounding box center [246, 130] width 26 height 7
copy span "Al Raqy Tacos"
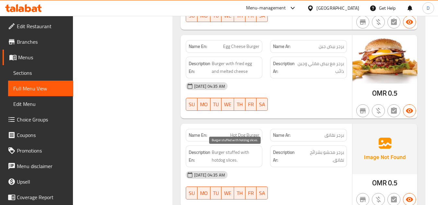
scroll to position [1459, 0]
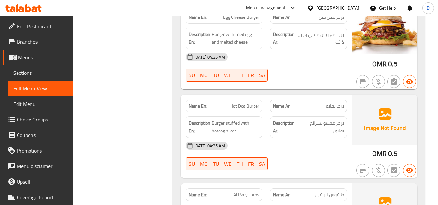
click at [238, 109] on span "Hot Dog Burger" at bounding box center [244, 106] width 29 height 7
copy span "Hot Dog Burger"
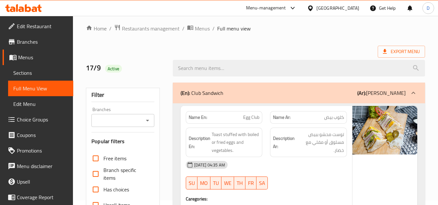
scroll to position [0, 0]
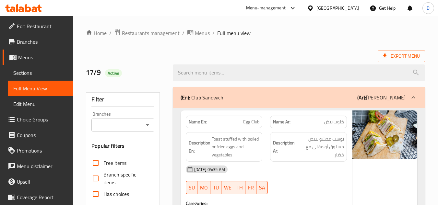
click at [314, 8] on icon at bounding box center [310, 8] width 7 height 7
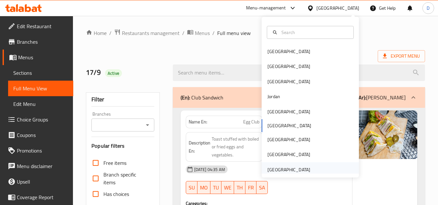
click at [283, 166] on div "[GEOGRAPHIC_DATA]" at bounding box center [288, 169] width 43 height 7
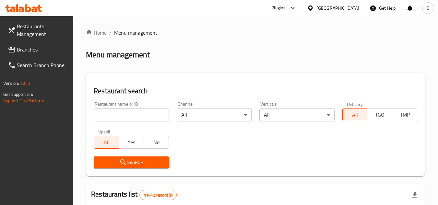
click at [25, 53] on span "Branches" at bounding box center [42, 50] width 51 height 8
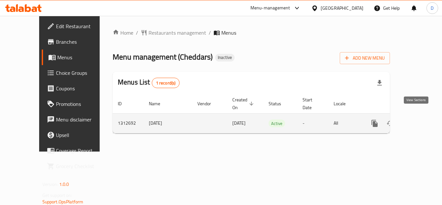
click at [420, 116] on link "enhanced table" at bounding box center [422, 124] width 16 height 16
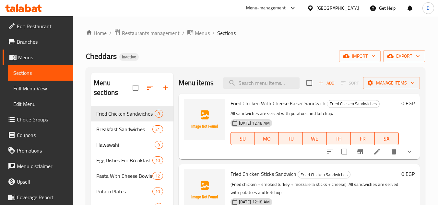
click at [312, 7] on icon at bounding box center [310, 8] width 5 height 6
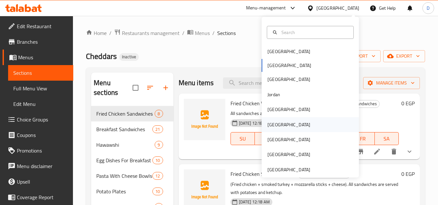
click at [283, 125] on div "[GEOGRAPHIC_DATA]" at bounding box center [309, 124] width 97 height 15
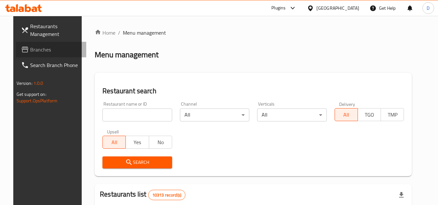
click at [21, 46] on icon at bounding box center [25, 50] width 8 height 8
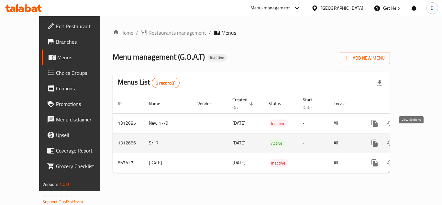
click at [418, 139] on icon "enhanced table" at bounding box center [422, 143] width 8 height 8
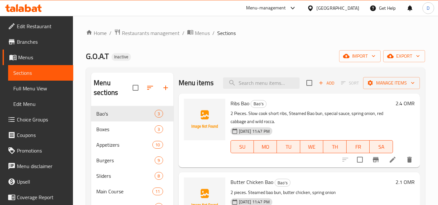
click at [235, 108] on span "Ribs Bao" at bounding box center [239, 103] width 19 height 10
copy span "Ribs"
click at [246, 108] on span "Ribs Bao" at bounding box center [239, 103] width 19 height 10
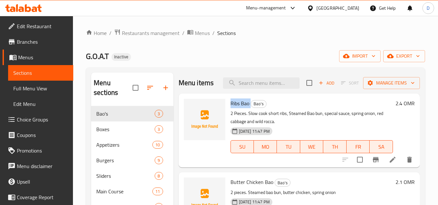
click at [246, 108] on span "Ribs Bao" at bounding box center [239, 103] width 19 height 10
copy h6 "Ribs Bao"
drag, startPoint x: 222, startPoint y: 135, endPoint x: 214, endPoint y: 145, distance: 12.6
click at [214, 145] on div at bounding box center [204, 130] width 47 height 69
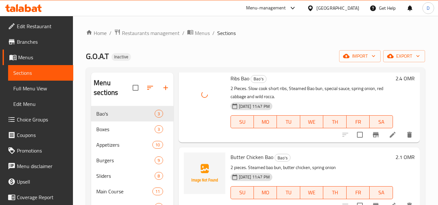
scroll to position [32, 0]
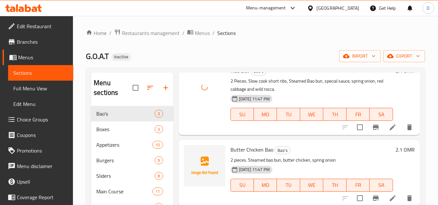
click at [266, 154] on span "Butter Chicken Bao" at bounding box center [251, 150] width 43 height 10
copy h6 "Bao"
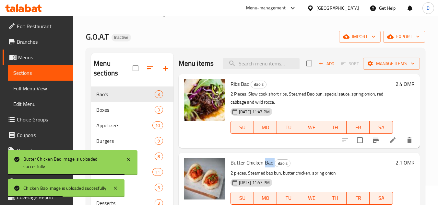
scroll to position [0, 0]
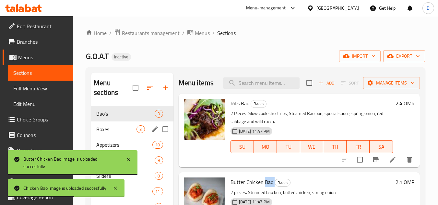
click at [110, 131] on span "Boxes" at bounding box center [116, 129] width 40 height 8
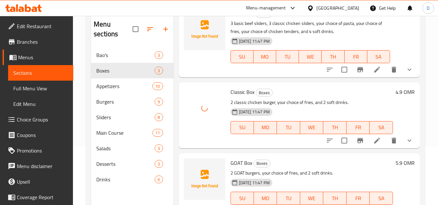
scroll to position [91, 0]
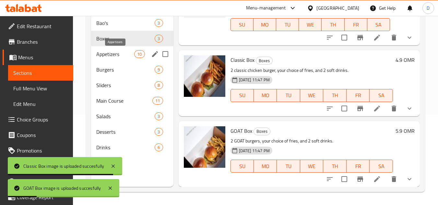
click at [115, 52] on span "Appetizers" at bounding box center [115, 54] width 38 height 8
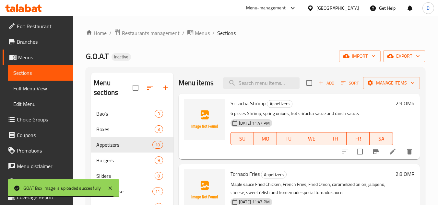
click at [241, 108] on span "Sriracha Shrimp" at bounding box center [247, 103] width 35 height 10
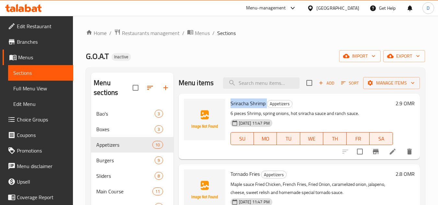
click at [241, 108] on span "Sriracha Shrimp" at bounding box center [247, 103] width 35 height 10
copy h6 "Sriracha Shrimp"
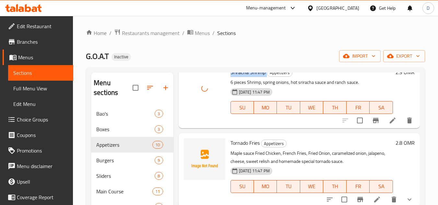
scroll to position [65, 0]
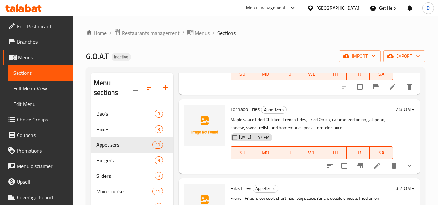
click at [240, 113] on div "Tornado Fries Appetizers Maple sauce Fried Chicken, French Fries, Fried Onion, …" at bounding box center [311, 136] width 167 height 69
click at [238, 114] on span "Tornado Fries" at bounding box center [244, 109] width 29 height 10
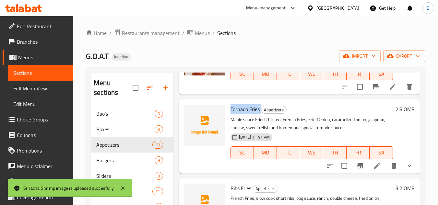
copy h6 "Tornado Fries"
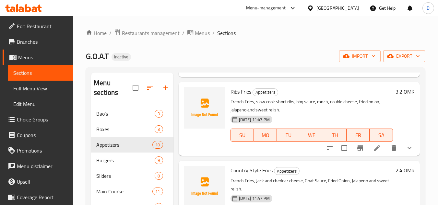
scroll to position [162, 0]
click at [236, 96] on span "Ribs Fries" at bounding box center [240, 91] width 21 height 10
copy h6 "Ribs Fries"
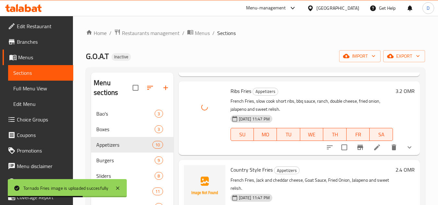
click at [240, 175] on span "Country Style Fries" at bounding box center [251, 170] width 42 height 10
copy h6 "Country Style Fries"
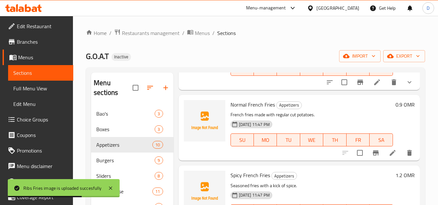
scroll to position [324, 0]
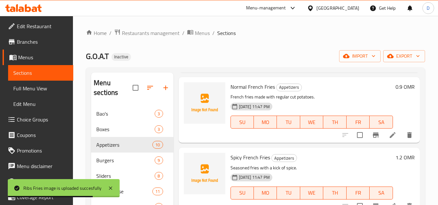
click at [249, 92] on span "Normal French Fries" at bounding box center [252, 87] width 44 height 10
copy span "French"
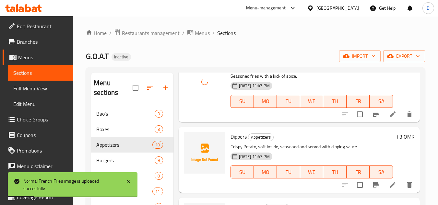
scroll to position [421, 0]
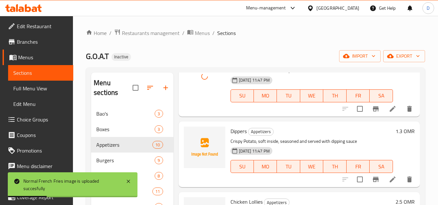
click at [238, 136] on span "Dippers" at bounding box center [238, 131] width 16 height 10
copy h6 "Dippers"
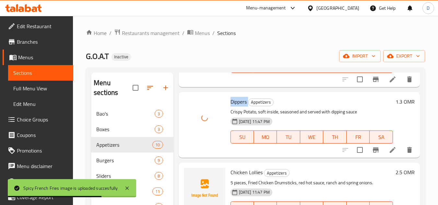
scroll to position [518, 0]
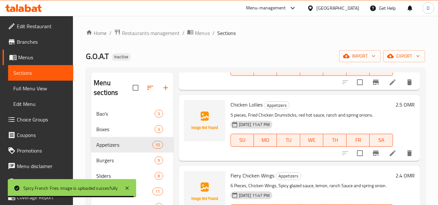
click at [255, 109] on span "Chicken Lollies" at bounding box center [246, 105] width 32 height 10
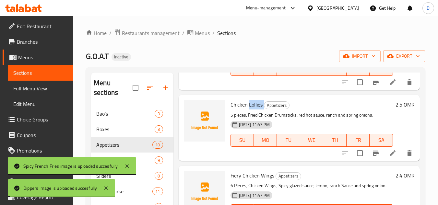
copy h6 "Lollies"
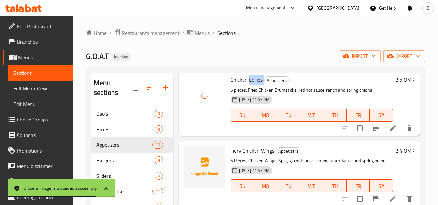
scroll to position [553, 0]
click at [254, 152] on span "Fiery Chicken Wings" at bounding box center [252, 151] width 44 height 10
click at [266, 151] on span "Fiery Chicken Wings" at bounding box center [252, 151] width 44 height 10
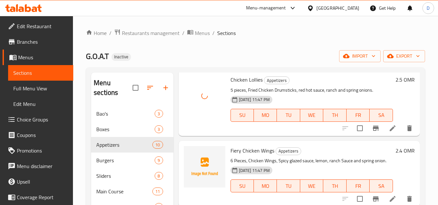
click at [266, 151] on span "Fiery Chicken Wings" at bounding box center [252, 151] width 44 height 10
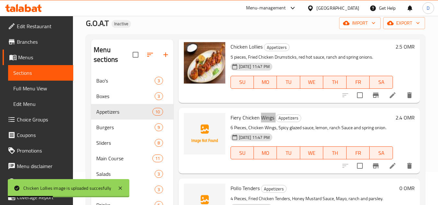
scroll to position [65, 0]
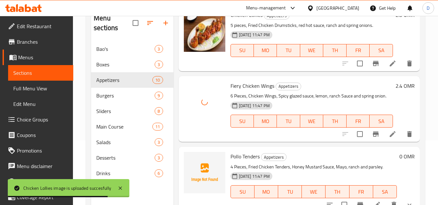
click at [249, 153] on span "Pollo Tenders" at bounding box center [244, 157] width 29 height 10
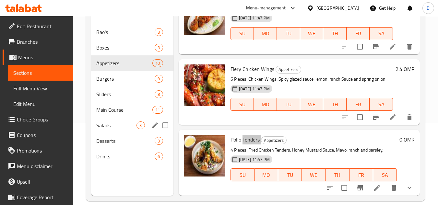
scroll to position [91, 0]
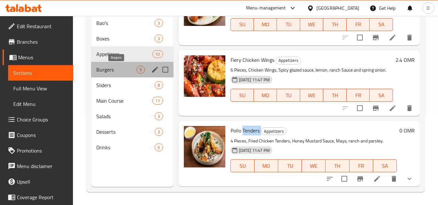
drag, startPoint x: 114, startPoint y: 72, endPoint x: 140, endPoint y: 75, distance: 25.5
click at [114, 72] on span "Burgers" at bounding box center [116, 70] width 40 height 8
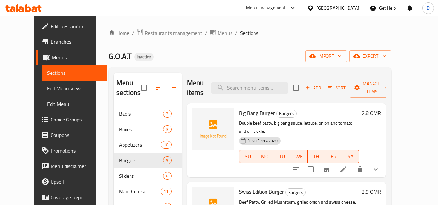
click at [255, 113] on span "Big Bang Burger" at bounding box center [257, 113] width 36 height 10
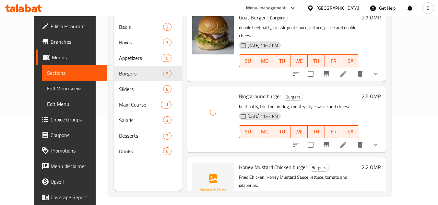
scroll to position [91, 0]
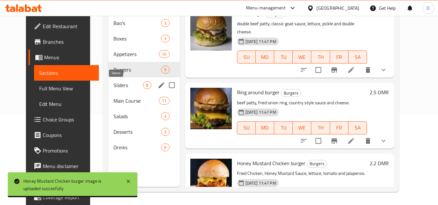
drag, startPoint x: 120, startPoint y: 86, endPoint x: 125, endPoint y: 87, distance: 4.9
click at [120, 86] on span "Sliders" at bounding box center [127, 85] width 29 height 8
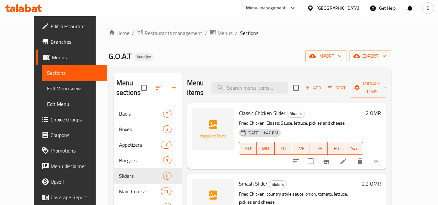
click at [270, 108] on span "Classic Chicken Slider" at bounding box center [262, 113] width 47 height 10
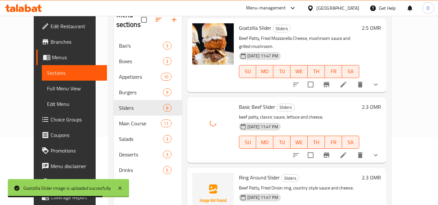
scroll to position [91, 0]
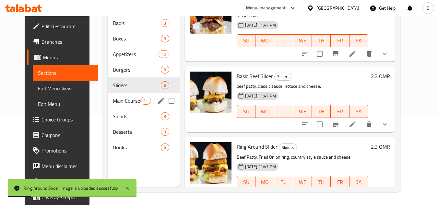
click at [108, 97] on div "Main Course 11" at bounding box center [144, 101] width 72 height 16
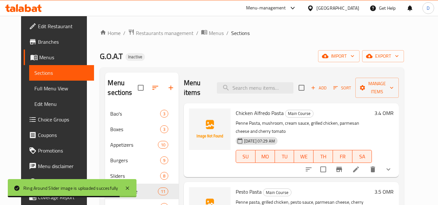
click at [270, 111] on span "Chicken Alfredo Pasta" at bounding box center [259, 113] width 48 height 10
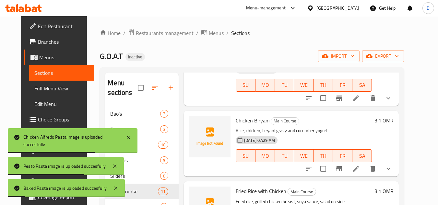
scroll to position [324, 0]
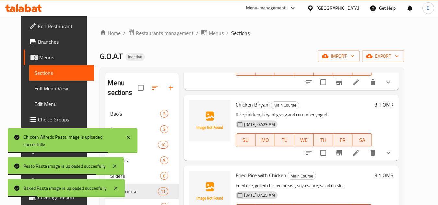
click at [257, 100] on span "Chicken Biryani" at bounding box center [252, 105] width 34 height 10
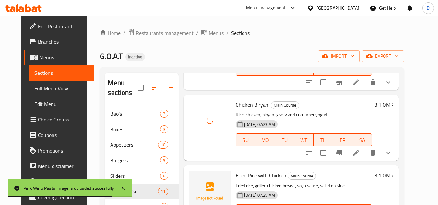
click at [235, 170] on span "Fried Rice with Chicken" at bounding box center [260, 175] width 51 height 10
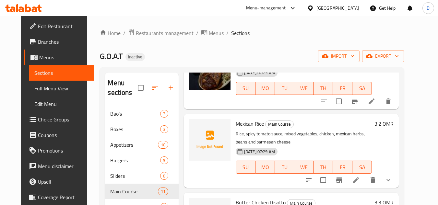
scroll to position [453, 0]
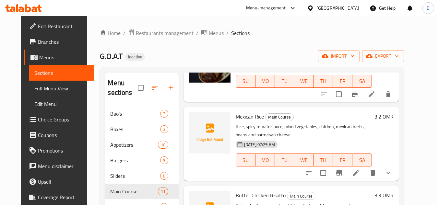
click at [238, 112] on span "Mexican Rice" at bounding box center [249, 117] width 28 height 10
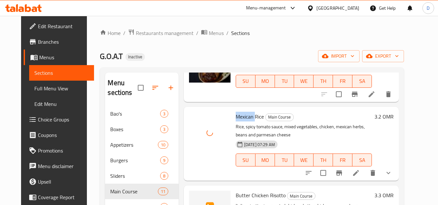
click at [275, 190] on span "Butter Chicken Risotto" at bounding box center [260, 195] width 50 height 10
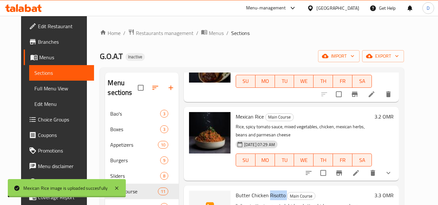
click at [275, 190] on span "Butter Chicken Risotto" at bounding box center [260, 195] width 50 height 10
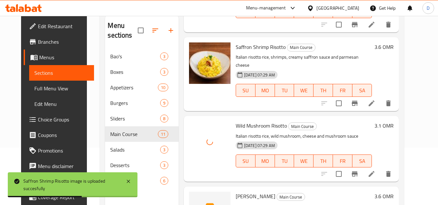
scroll to position [91, 0]
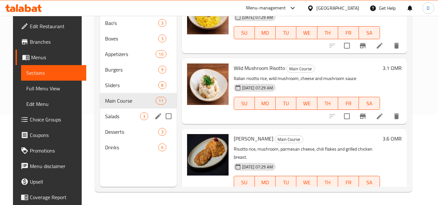
click at [109, 119] on span "Salads" at bounding box center [122, 116] width 35 height 8
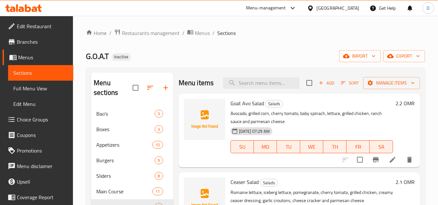
click at [253, 108] on span "Goat Avo Salad" at bounding box center [246, 103] width 33 height 10
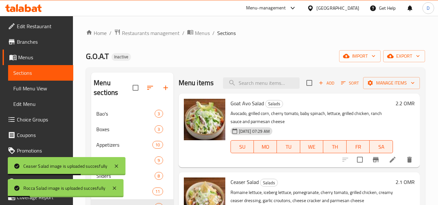
click at [279, 67] on div "Home / Restaurants management / Menus / Sections G.O.A.T Inactive import export…" at bounding box center [255, 156] width 339 height 254
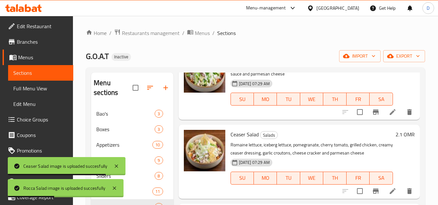
scroll to position [91, 0]
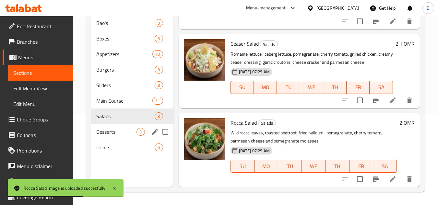
click at [121, 137] on div "Desserts 3" at bounding box center [132, 132] width 82 height 16
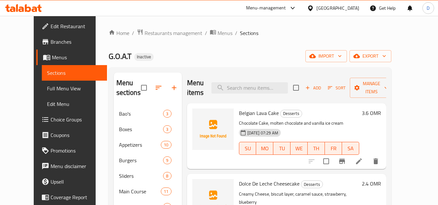
click at [261, 111] on span "Belgian Lava Cake" at bounding box center [259, 113] width 40 height 10
click at [282, 186] on span "Dolce De Leche Cheesecake" at bounding box center [269, 184] width 61 height 10
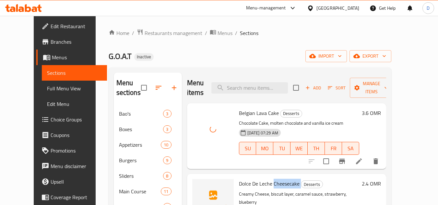
click at [282, 186] on span "Dolce De Leche Cheesecake" at bounding box center [269, 184] width 61 height 10
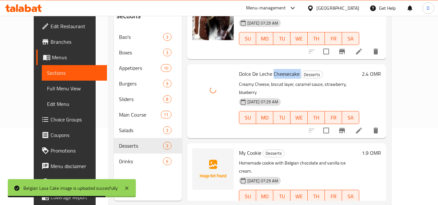
scroll to position [91, 0]
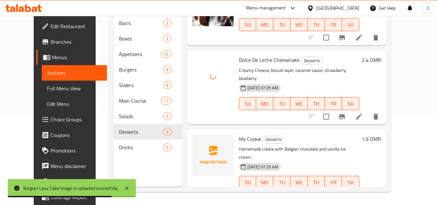
click at [240, 134] on span "My Cookie" at bounding box center [250, 139] width 22 height 10
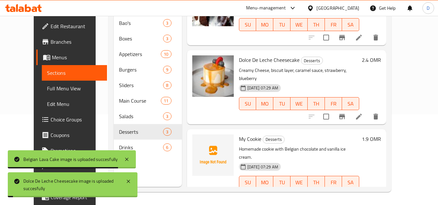
click at [240, 134] on span "My Cookie" at bounding box center [250, 139] width 22 height 10
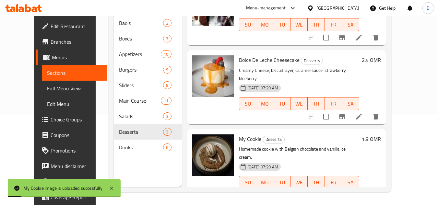
click at [125, 172] on div "Menu sections Bao's 3 Boxes 3 Appetizers 10 Burgers 9 Sliders 8 Main Course 11 …" at bounding box center [148, 84] width 68 height 205
click at [117, 142] on div "Drinks 6" at bounding box center [148, 148] width 68 height 16
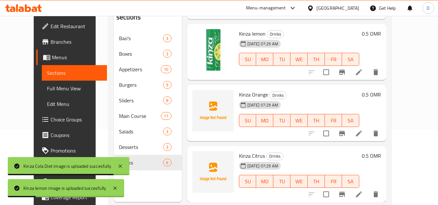
scroll to position [91, 0]
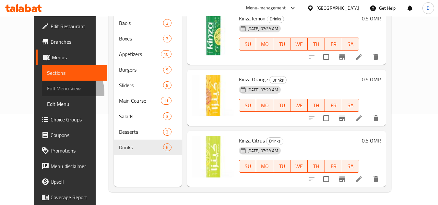
click at [47, 92] on span "Full Menu View" at bounding box center [74, 89] width 55 height 8
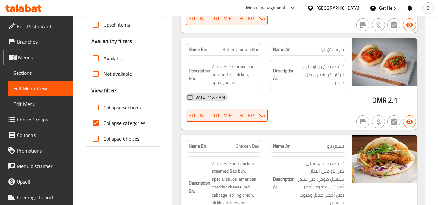
scroll to position [188, 0]
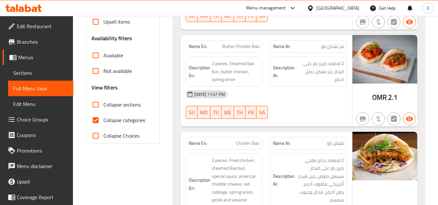
click at [119, 115] on label "Collapse categories" at bounding box center [116, 120] width 57 height 16
click at [103, 115] on input "Collapse categories" at bounding box center [96, 120] width 16 height 16
checkbox input "false"
click at [119, 104] on span "Collapse sections" at bounding box center [121, 105] width 37 height 8
click at [103, 104] on input "Collapse sections" at bounding box center [96, 105] width 16 height 16
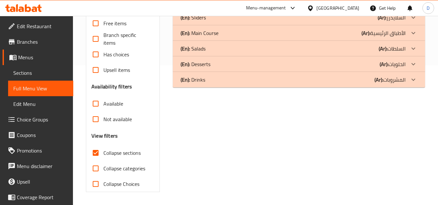
scroll to position [140, 0]
click at [97, 153] on input "Collapse sections" at bounding box center [96, 153] width 16 height 16
checkbox input "false"
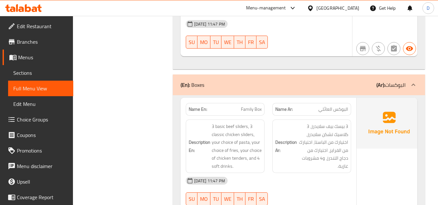
scroll to position [386, 0]
click at [247, 111] on span "Family Box" at bounding box center [251, 110] width 21 height 7
click at [37, 72] on span "Sections" at bounding box center [40, 73] width 55 height 8
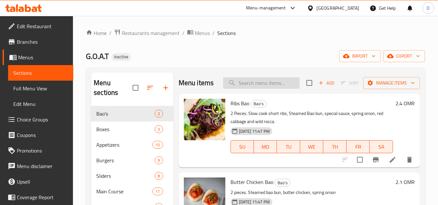
click at [254, 89] on input "search" at bounding box center [261, 82] width 76 height 11
paste input "Family Box"
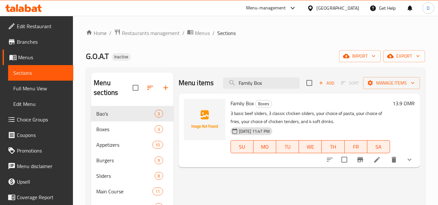
type input "Family Box"
click at [274, 59] on div "G.O.A.T Inactive import export" at bounding box center [255, 56] width 339 height 12
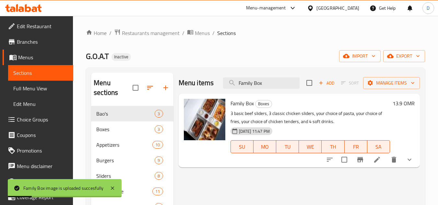
click at [38, 94] on link "Full Menu View" at bounding box center [40, 89] width 65 height 16
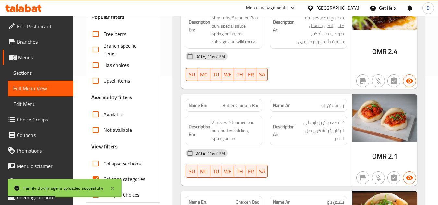
scroll to position [130, 0]
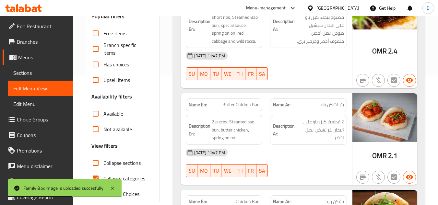
click at [132, 179] on span "Collapse categories" at bounding box center [124, 179] width 42 height 8
click at [103, 179] on input "Collapse categories" at bounding box center [96, 179] width 16 height 16
checkbox input "false"
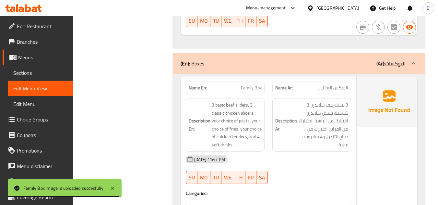
scroll to position [410, 0]
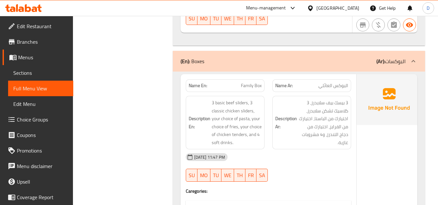
click at [241, 83] on span "Family Box" at bounding box center [251, 85] width 21 height 7
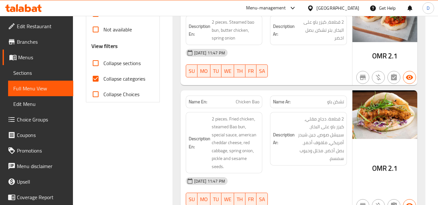
scroll to position [227, 0]
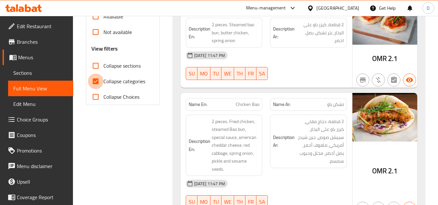
click at [96, 80] on input "Collapse categories" at bounding box center [96, 82] width 16 height 16
checkbox input "false"
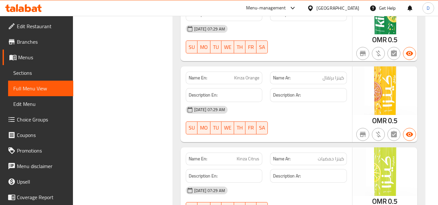
scroll to position [12092, 0]
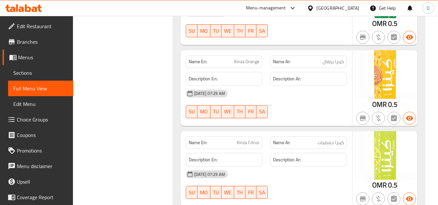
drag, startPoint x: 385, startPoint y: 172, endPoint x: 388, endPoint y: 143, distance: 29.3
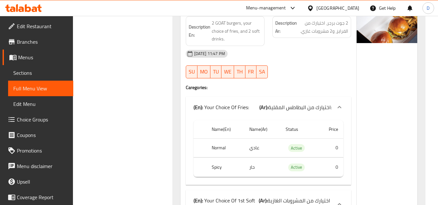
drag, startPoint x: 290, startPoint y: 104, endPoint x: 291, endPoint y: 66, distance: 38.6
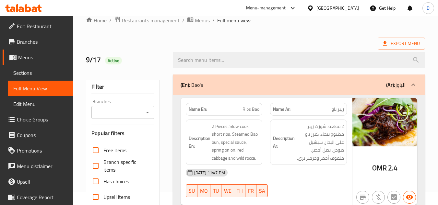
scroll to position [0, 0]
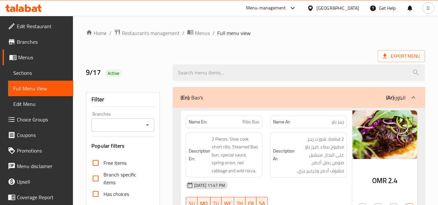
drag, startPoint x: 295, startPoint y: 85, endPoint x: 311, endPoint y: 57, distance: 31.9
click at [311, 57] on div "Export Menu" at bounding box center [255, 56] width 339 height 12
